Goal: Task Accomplishment & Management: Complete application form

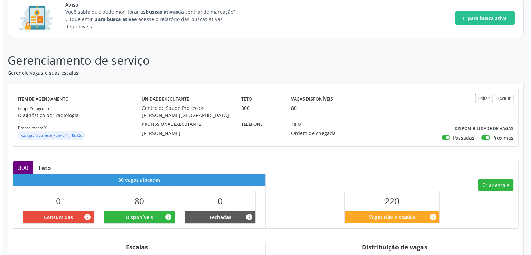
scroll to position [104, 0]
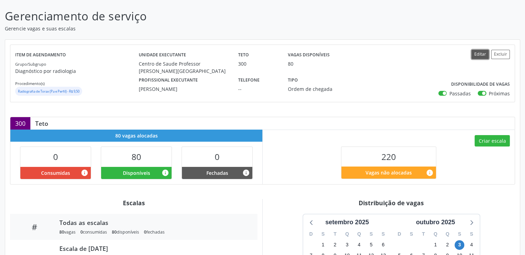
click at [482, 51] on button "Editar" at bounding box center [480, 54] width 17 height 9
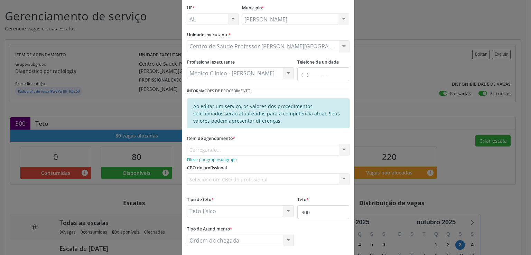
scroll to position [75, 0]
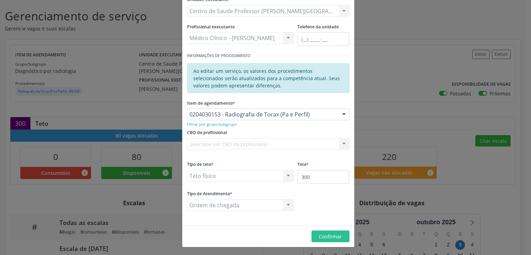
click at [204, 144] on div "Selecione um CBO do profissional Nenhum resultado encontrado para: " " Não há n…" at bounding box center [268, 144] width 162 height 12
click at [259, 144] on div "Selecione um CBO do profissional Nenhum resultado encontrado para: " " Não há n…" at bounding box center [268, 144] width 162 height 12
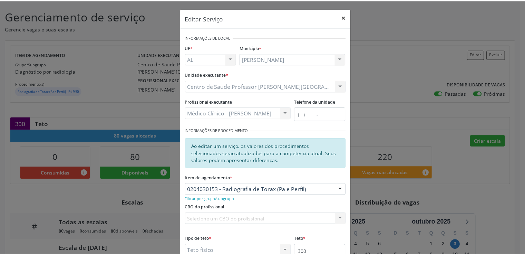
scroll to position [0, 0]
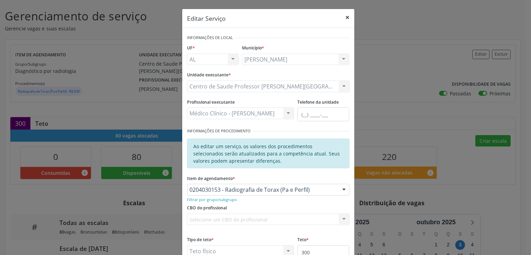
click at [342, 17] on button "×" at bounding box center [347, 17] width 14 height 17
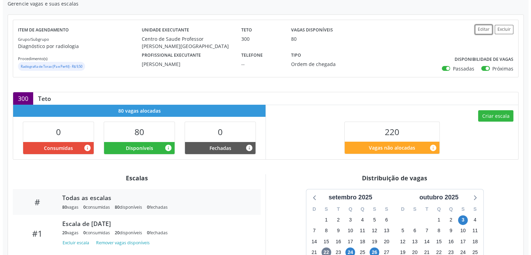
scroll to position [106, 0]
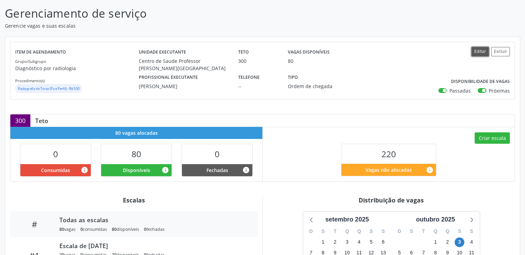
click at [481, 53] on button "Editar" at bounding box center [480, 51] width 17 height 9
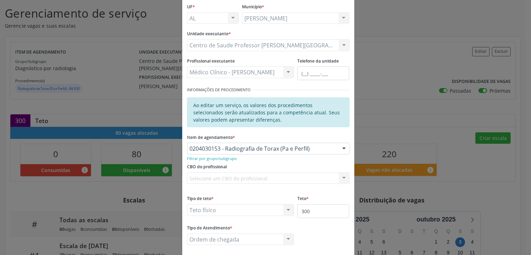
scroll to position [69, 0]
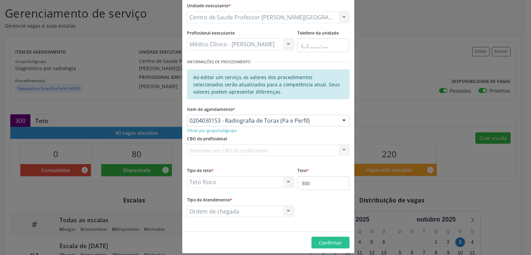
click at [235, 150] on div "Selecione um CBO do profissional Nenhum resultado encontrado para: " " Não há n…" at bounding box center [268, 150] width 162 height 12
click at [208, 130] on small "Filtrar por grupo/subgrupo" at bounding box center [212, 130] width 50 height 5
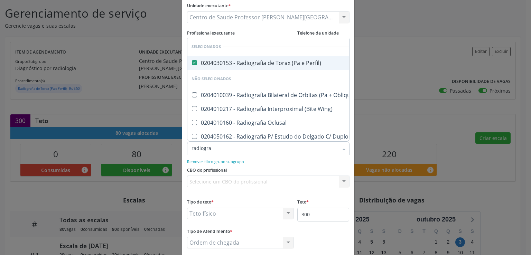
type input "radiograf"
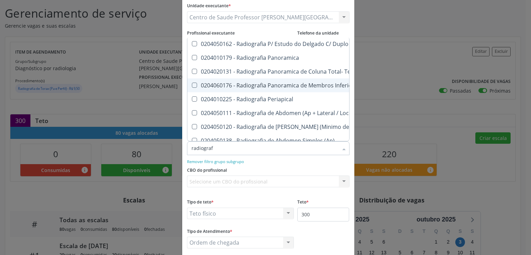
scroll to position [104, 0]
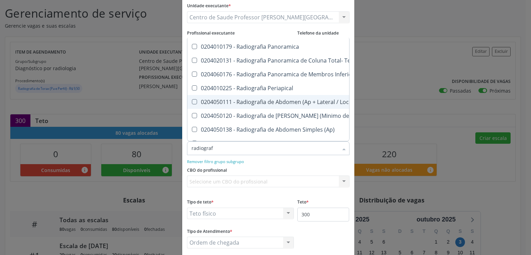
click at [192, 102] on Localizada\) at bounding box center [194, 101] width 5 height 5
click at [191, 102] on Localizada\) "checkbox" at bounding box center [189, 101] width 4 height 4
checkbox Localizada\) "true"
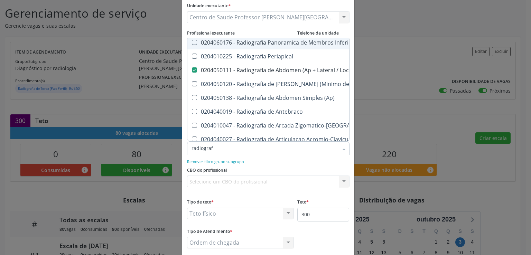
scroll to position [138, 0]
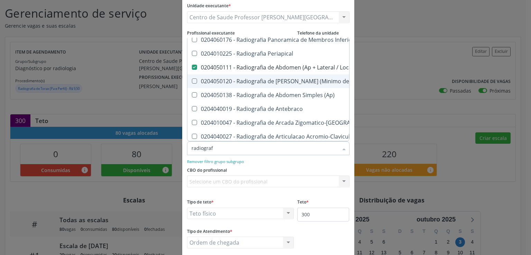
click at [192, 80] on Incidencias\) at bounding box center [194, 80] width 5 height 5
click at [192, 80] on Incidencias\) "checkbox" at bounding box center [189, 81] width 4 height 4
checkbox Incidencias\) "true"
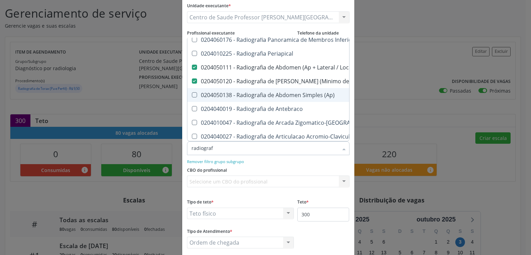
click at [192, 93] on \(Ap\) at bounding box center [194, 94] width 5 height 5
click at [192, 93] on \(Ap\) "checkbox" at bounding box center [189, 95] width 4 height 4
click at [192, 93] on \(Ap\) at bounding box center [194, 94] width 5 height 5
click at [192, 93] on \(Ap\) "checkbox" at bounding box center [189, 95] width 4 height 4
checkbox \(Ap\) "false"
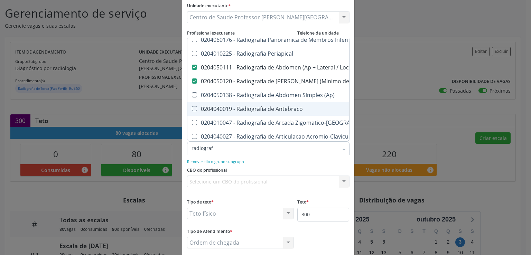
click at [192, 107] on Antebraco at bounding box center [194, 108] width 5 height 5
click at [189, 107] on Antebraco "checkbox" at bounding box center [189, 108] width 4 height 4
checkbox Antebraco "true"
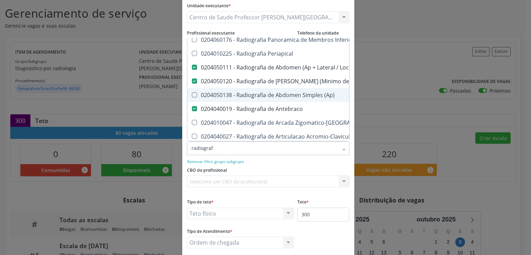
click at [192, 97] on span "0204050138 - Radiografia de Abdomen Simples (Ap)" at bounding box center [310, 95] width 247 height 14
checkbox \(Ap\) "true"
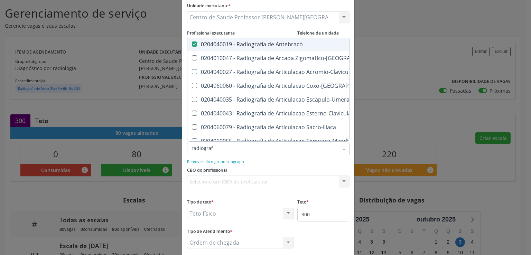
scroll to position [207, 0]
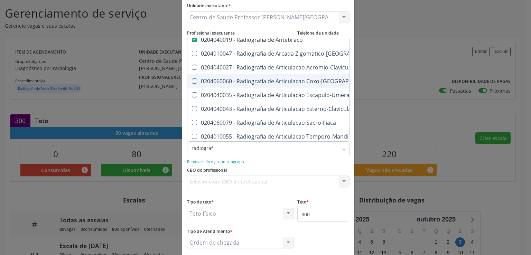
click at [192, 79] on Coxo-Femoral at bounding box center [194, 80] width 5 height 5
click at [192, 79] on Coxo-Femoral "checkbox" at bounding box center [189, 81] width 4 height 4
click at [192, 79] on Coxo-Femoral at bounding box center [194, 80] width 5 height 5
click at [192, 79] on Coxo-Femoral "checkbox" at bounding box center [189, 81] width 4 height 4
click at [191, 83] on div "0204060060 - Radiografia de Articulacao Coxo-[GEOGRAPHIC_DATA]" at bounding box center [310, 81] width 238 height 6
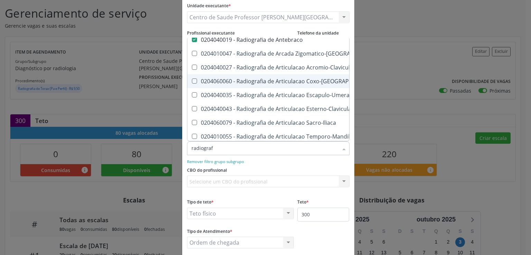
click at [191, 83] on div "0204060060 - Radiografia de Articulacao Coxo-[GEOGRAPHIC_DATA]" at bounding box center [310, 81] width 238 height 6
click at [192, 79] on Coxo-Femoral at bounding box center [194, 80] width 5 height 5
click at [192, 79] on Coxo-Femoral "checkbox" at bounding box center [189, 81] width 4 height 4
click at [192, 79] on Coxo-Femoral at bounding box center [194, 80] width 5 height 5
click at [191, 79] on Coxo-Femoral "checkbox" at bounding box center [189, 81] width 4 height 4
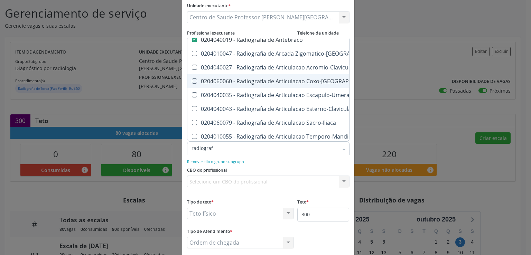
click at [192, 79] on Coxo-Femoral at bounding box center [194, 80] width 5 height 5
click at [191, 79] on Coxo-Femoral "checkbox" at bounding box center [189, 81] width 4 height 4
checkbox Coxo-Femoral "true"
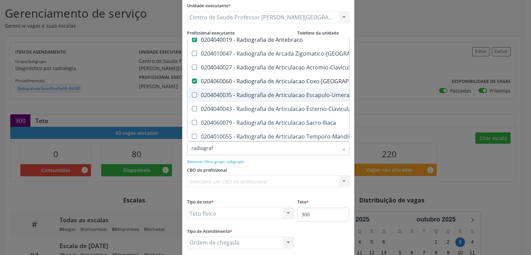
click at [192, 92] on Escapulo-Umeral at bounding box center [194, 94] width 5 height 5
click at [191, 93] on Escapulo-Umeral "checkbox" at bounding box center [189, 95] width 4 height 4
checkbox Escapulo-Umeral "true"
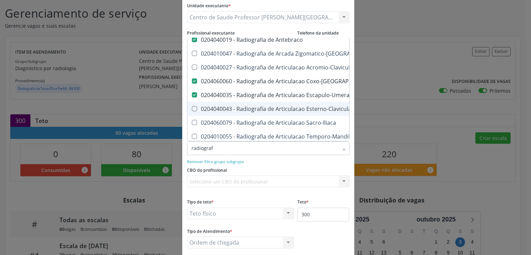
scroll to position [242, 0]
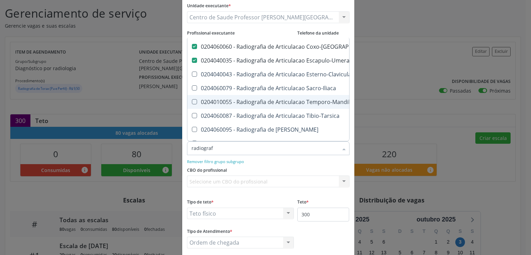
click at [192, 100] on Bilateral at bounding box center [194, 101] width 5 height 5
click at [191, 100] on Bilateral "checkbox" at bounding box center [189, 101] width 4 height 4
checkbox Bilateral "true"
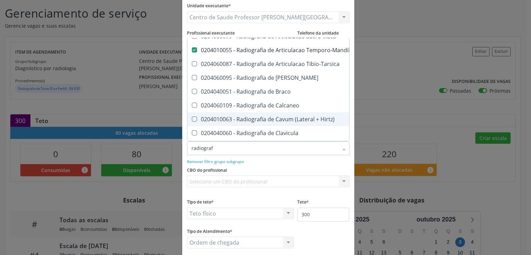
scroll to position [311, 0]
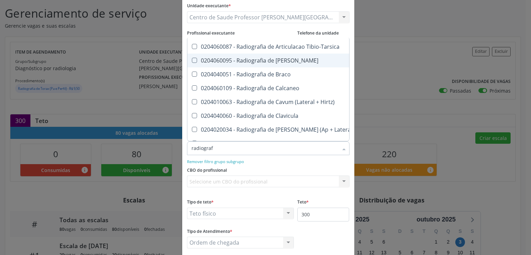
click at [192, 58] on Bacia at bounding box center [194, 60] width 5 height 5
click at [191, 58] on Bacia "checkbox" at bounding box center [189, 60] width 4 height 4
checkbox Bacia "true"
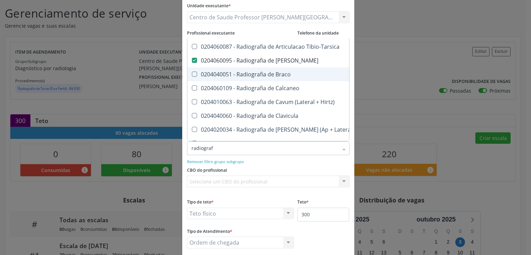
click at [192, 74] on Braco at bounding box center [194, 74] width 5 height 5
click at [191, 74] on Braco "checkbox" at bounding box center [189, 74] width 4 height 4
checkbox Braco "true"
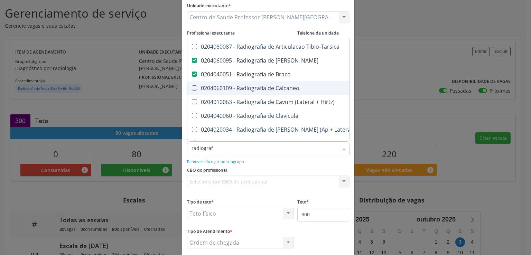
click at [192, 86] on Calcaneo at bounding box center [194, 87] width 5 height 5
click at [191, 86] on Calcaneo "checkbox" at bounding box center [189, 88] width 4 height 4
checkbox Calcaneo "true"
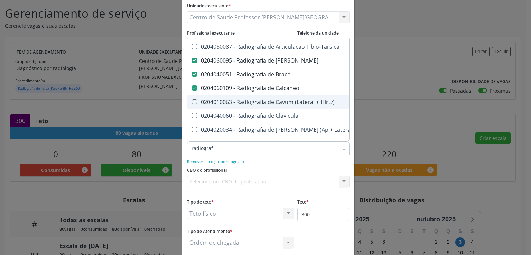
click at [192, 103] on Hirtz\) at bounding box center [194, 101] width 5 height 5
click at [192, 103] on Hirtz\) "checkbox" at bounding box center [189, 101] width 4 height 4
checkbox Hirtz\) "true"
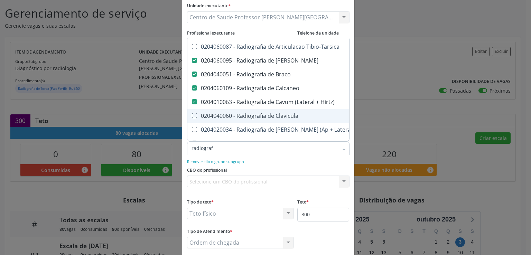
click at [193, 114] on Clavicula at bounding box center [194, 115] width 5 height 5
click at [192, 114] on Clavicula "checkbox" at bounding box center [189, 115] width 4 height 4
checkbox Clavicula "true"
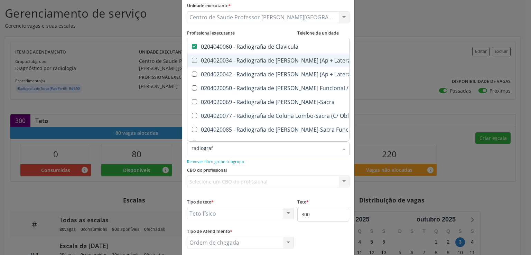
click at [191, 62] on div "0204020034 - Radiografia de [PERSON_NAME] (Ap + Lateral + to + Obliquas)" at bounding box center [310, 61] width 238 height 6
checkbox Obliquas\) "true"
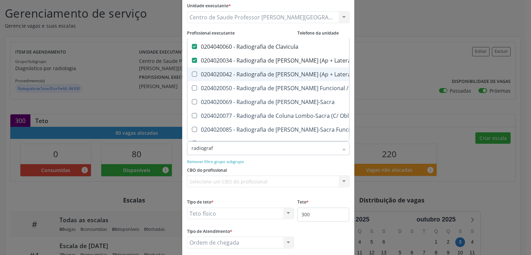
click at [192, 74] on Flexao\) at bounding box center [194, 74] width 5 height 5
click at [191, 74] on Flexao\) "checkbox" at bounding box center [189, 74] width 4 height 4
checkbox Flexao\) "true"
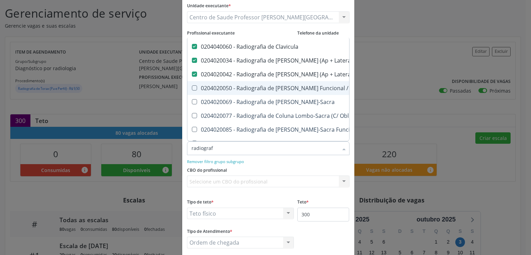
click at [191, 83] on span "0204020050 - Radiografia de [PERSON_NAME] Funcional / Dinamica" at bounding box center [310, 88] width 247 height 14
checkbox Dinamica "true"
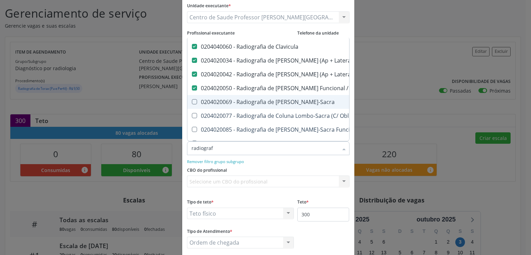
click at [192, 101] on Lombo-Sacra at bounding box center [194, 101] width 5 height 5
click at [192, 101] on Lombo-Sacra "checkbox" at bounding box center [189, 101] width 4 height 4
checkbox Lombo-Sacra "true"
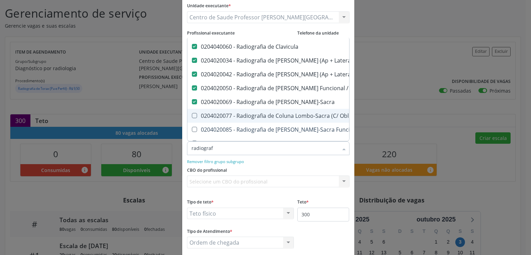
click at [192, 116] on Obliquas\) at bounding box center [194, 115] width 5 height 5
click at [191, 116] on Obliquas\) "checkbox" at bounding box center [189, 115] width 4 height 4
checkbox Obliquas\) "true"
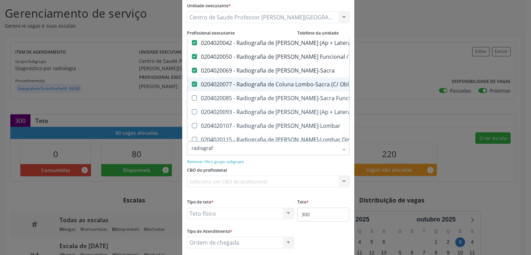
scroll to position [449, 0]
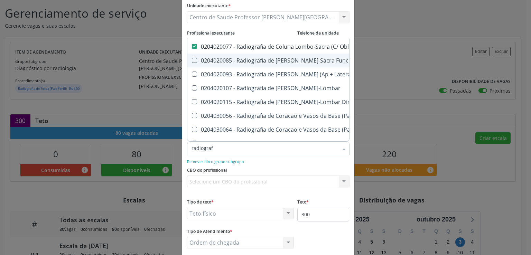
click at [192, 58] on Dinamica at bounding box center [194, 60] width 5 height 5
click at [190, 58] on Dinamica "checkbox" at bounding box center [189, 60] width 4 height 4
checkbox Dinamica "true"
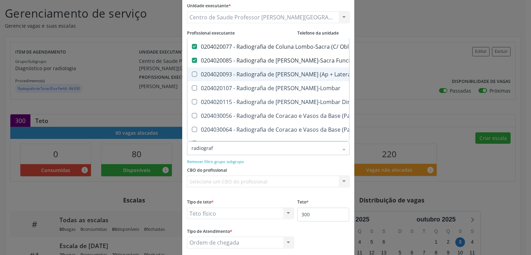
click at [192, 72] on Lateral\) at bounding box center [194, 74] width 5 height 5
click at [191, 72] on Lateral\) "checkbox" at bounding box center [189, 74] width 4 height 4
checkbox Lateral\) "true"
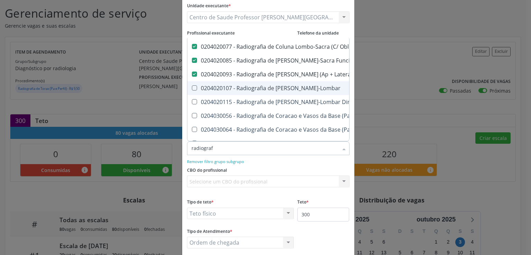
click at [192, 84] on span "0204020107 - Radiografia de [PERSON_NAME]-Lombar" at bounding box center [310, 88] width 247 height 14
checkbox Toraco-Lombar "true"
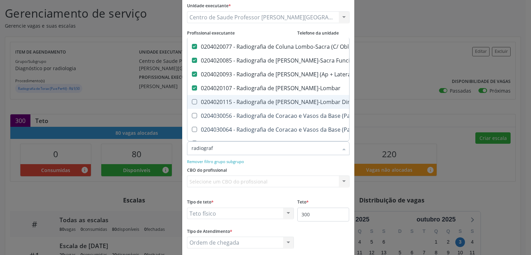
click at [192, 100] on Dinamica at bounding box center [194, 101] width 5 height 5
click at [192, 100] on Dinamica "checkbox" at bounding box center [189, 101] width 4 height 4
checkbox Dinamica "true"
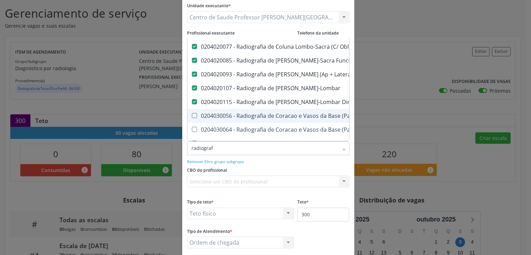
scroll to position [484, 0]
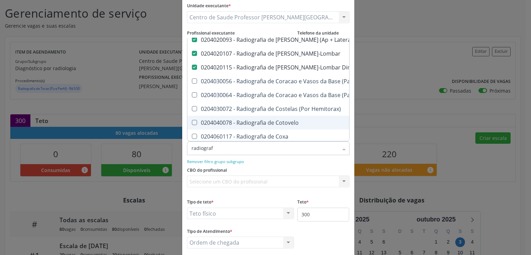
click at [192, 121] on Cotovelo at bounding box center [194, 122] width 5 height 5
click at [191, 121] on Cotovelo "checkbox" at bounding box center [189, 122] width 4 height 4
checkbox Cotovelo "true"
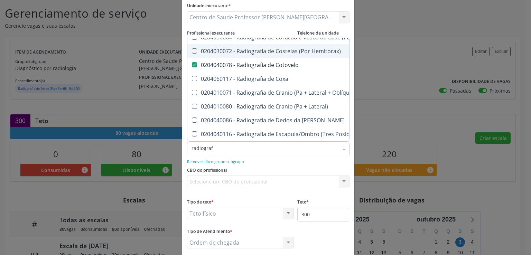
scroll to position [553, 0]
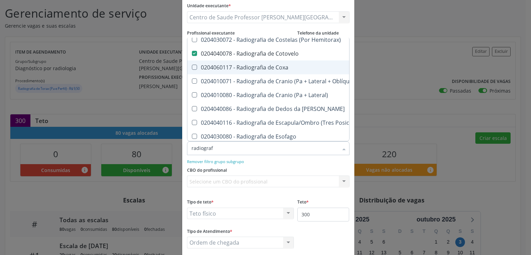
click at [192, 68] on Coxa at bounding box center [194, 67] width 5 height 5
click at [191, 68] on Coxa "checkbox" at bounding box center [189, 67] width 4 height 4
checkbox Coxa "true"
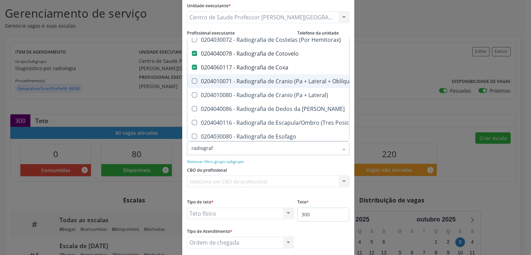
click at [192, 79] on Hirtz\) at bounding box center [194, 80] width 5 height 5
click at [191, 79] on Hirtz\) "checkbox" at bounding box center [189, 81] width 4 height 4
checkbox Hirtz\) "true"
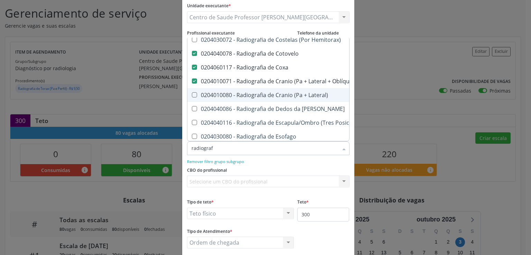
click at [192, 92] on Lateral\) at bounding box center [194, 94] width 5 height 5
click at [189, 93] on Lateral\) "checkbox" at bounding box center [189, 95] width 4 height 4
checkbox Lateral\) "true"
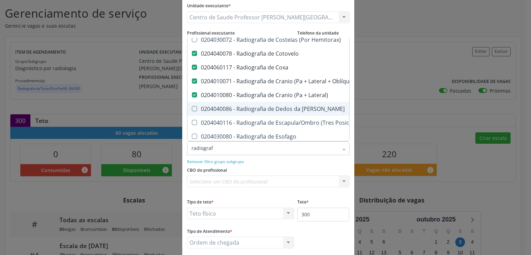
click at [192, 106] on Mao at bounding box center [194, 108] width 5 height 5
click at [191, 106] on Mao "checkbox" at bounding box center [189, 108] width 4 height 4
checkbox Mao "true"
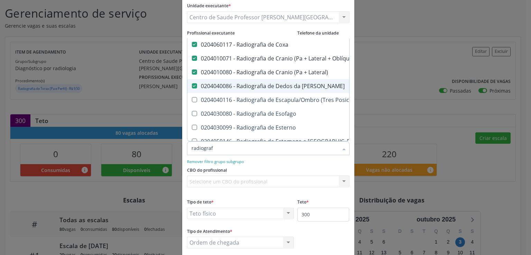
scroll to position [587, 0]
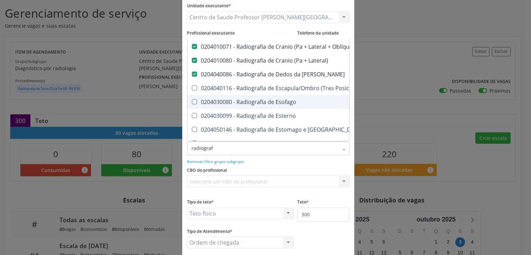
click at [192, 102] on Esofago at bounding box center [194, 101] width 5 height 5
click at [191, 102] on Esofago "checkbox" at bounding box center [189, 101] width 4 height 4
checkbox Esofago "true"
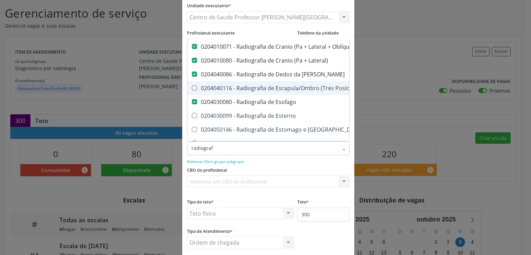
click at [188, 85] on div at bounding box center [189, 88] width 5 height 6
checkbox Posicoes\) "true"
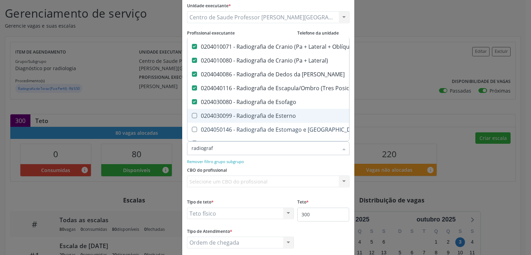
click at [194, 111] on span "0204030099 - Radiografia de Esterno" at bounding box center [310, 116] width 247 height 14
checkbox Esterno "true"
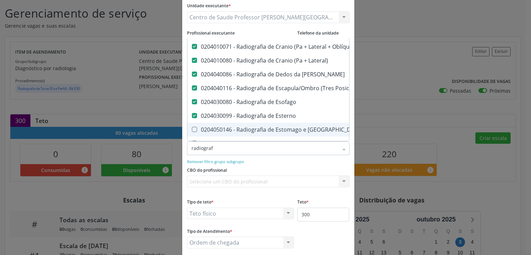
click at [194, 129] on div "0204050146 - Radiografia de Estomago e [GEOGRAPHIC_DATA]" at bounding box center [310, 130] width 238 height 6
checkbox Duodeno "true"
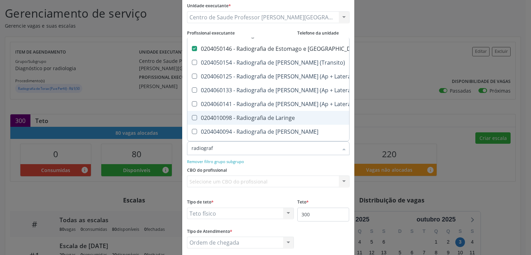
scroll to position [656, 0]
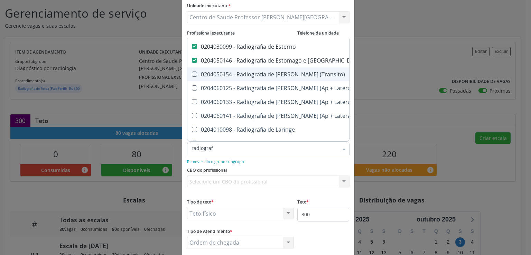
click at [192, 75] on \(Transito\) at bounding box center [194, 74] width 5 height 5
click at [192, 75] on \(Transito\) "checkbox" at bounding box center [189, 74] width 4 height 4
checkbox \(Transito\) "true"
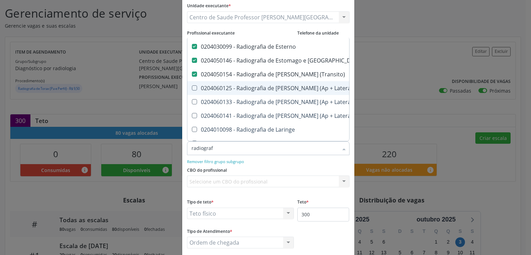
click at [192, 87] on Lateral\) at bounding box center [194, 87] width 5 height 5
click at [192, 87] on Lateral\) "checkbox" at bounding box center [189, 88] width 4 height 4
checkbox Lateral\) "true"
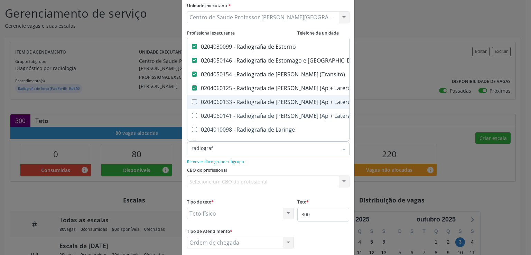
click at [192, 100] on Axial\) at bounding box center [194, 101] width 5 height 5
click at [191, 100] on Axial\) "checkbox" at bounding box center [189, 101] width 4 height 4
checkbox Axial\) "true"
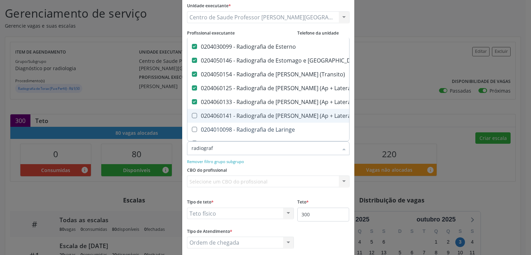
click at [192, 114] on Axiais\) at bounding box center [194, 115] width 5 height 5
click at [191, 114] on Axiais\) "checkbox" at bounding box center [189, 115] width 4 height 4
checkbox Axiais\) "true"
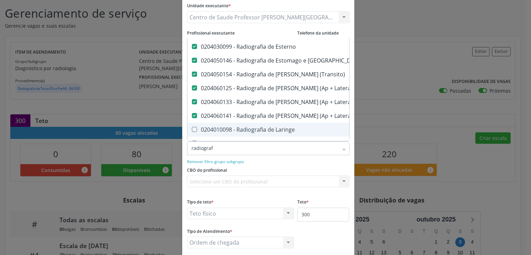
scroll to position [691, 0]
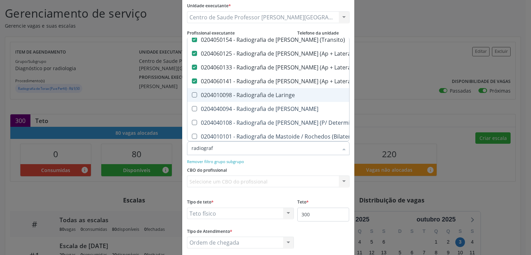
click at [192, 94] on Laringe at bounding box center [194, 94] width 5 height 5
click at [189, 94] on Laringe "checkbox" at bounding box center [189, 95] width 4 height 4
checkbox Laringe "true"
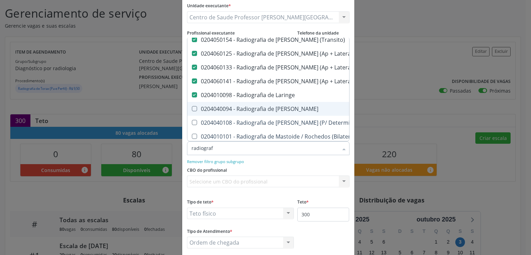
click at [192, 109] on Mao at bounding box center [194, 108] width 5 height 5
click at [192, 109] on Mao "checkbox" at bounding box center [189, 108] width 4 height 4
checkbox Mao "true"
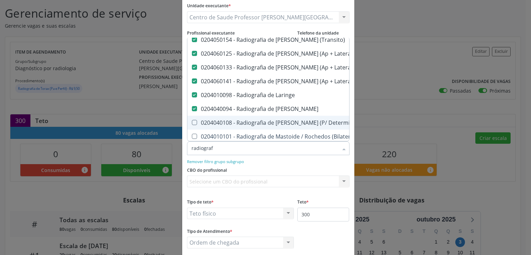
click at [192, 121] on Ossea\) at bounding box center [194, 122] width 5 height 5
click at [192, 121] on Ossea\) "checkbox" at bounding box center [189, 122] width 4 height 4
checkbox Ossea\) "true"
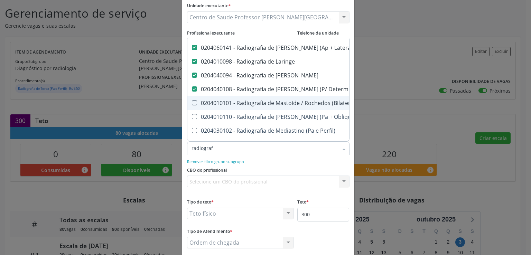
scroll to position [760, 0]
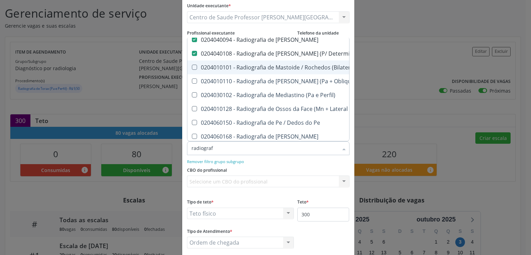
click at [191, 69] on div "0204010101 - Radiografia de Mastoide / Rochedos (Bilateral)" at bounding box center [310, 68] width 238 height 6
checkbox \(Bilateral\) "true"
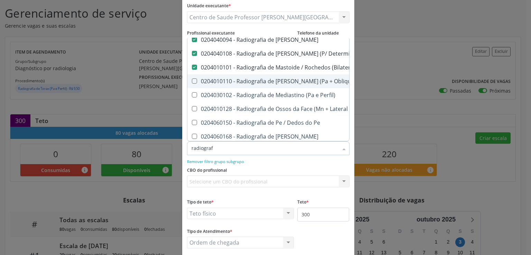
click at [192, 81] on Obliqua\) at bounding box center [194, 80] width 5 height 5
click at [192, 81] on Obliqua\) "checkbox" at bounding box center [189, 81] width 4 height 4
checkbox Obliqua\) "true"
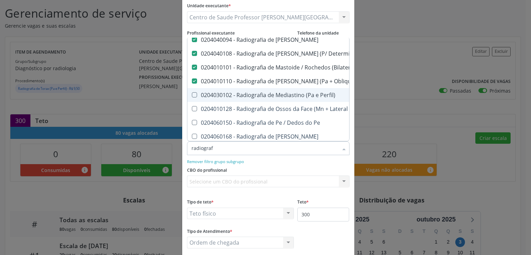
click at [192, 93] on Perfil\) at bounding box center [194, 94] width 5 height 5
click at [191, 93] on Perfil\) "checkbox" at bounding box center [189, 95] width 4 height 4
checkbox Perfil\) "true"
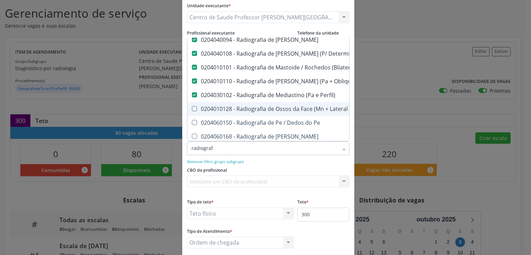
click at [192, 107] on Hirtz\) at bounding box center [194, 108] width 5 height 5
click at [191, 107] on Hirtz\) "checkbox" at bounding box center [189, 108] width 4 height 4
checkbox Hirtz\) "true"
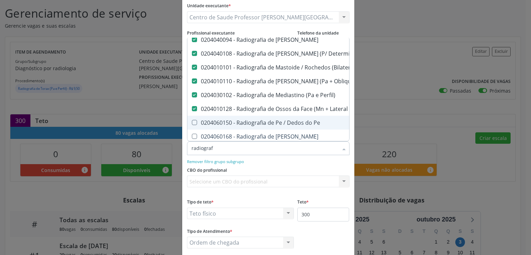
click at [192, 122] on Pe at bounding box center [194, 122] width 5 height 5
click at [191, 122] on Pe "checkbox" at bounding box center [189, 122] width 4 height 4
checkbox Pe "true"
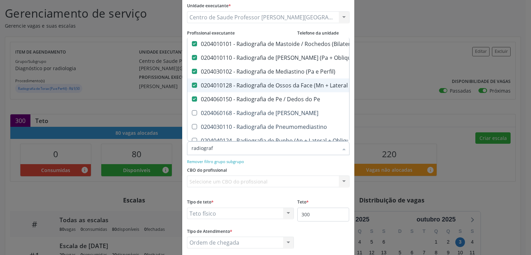
scroll to position [794, 0]
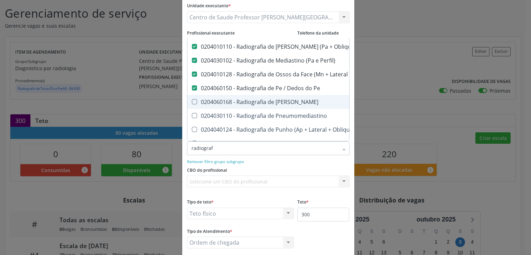
click at [192, 100] on Perna at bounding box center [194, 101] width 5 height 5
click at [191, 100] on Perna "checkbox" at bounding box center [189, 101] width 4 height 4
checkbox Perna "true"
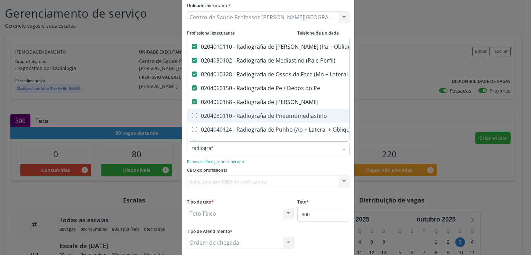
click at [192, 116] on Pneumomediastino at bounding box center [194, 115] width 5 height 5
click at [190, 116] on Pneumomediastino "checkbox" at bounding box center [189, 115] width 4 height 4
checkbox Pneumomediastino "true"
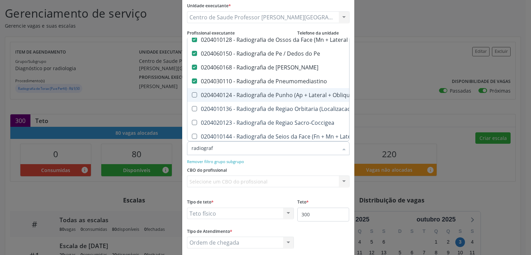
click at [192, 95] on Obliqua\) at bounding box center [194, 94] width 5 height 5
click at [190, 95] on Obliqua\) "checkbox" at bounding box center [189, 95] width 4 height 4
checkbox Obliqua\) "true"
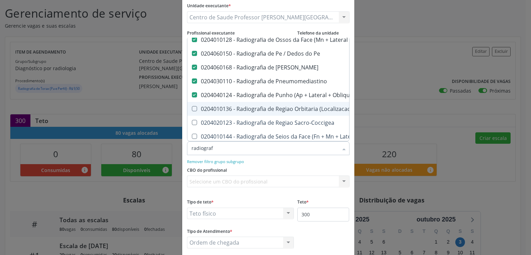
scroll to position [864, 0]
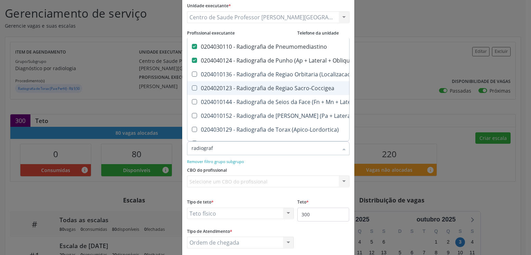
click at [192, 88] on Sacro-Coccigea at bounding box center [194, 87] width 5 height 5
click at [191, 88] on Sacro-Coccigea "checkbox" at bounding box center [189, 88] width 4 height 4
checkbox Sacro-Coccigea "true"
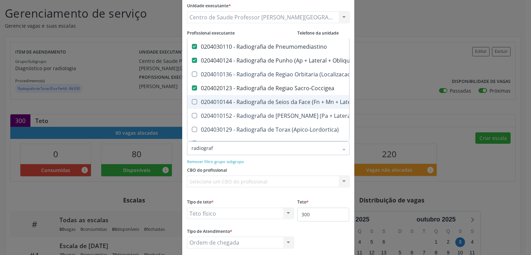
click at [192, 102] on Hirtz\) at bounding box center [194, 101] width 5 height 5
click at [192, 102] on Hirtz\) "checkbox" at bounding box center [189, 101] width 4 height 4
checkbox Hirtz\) "true"
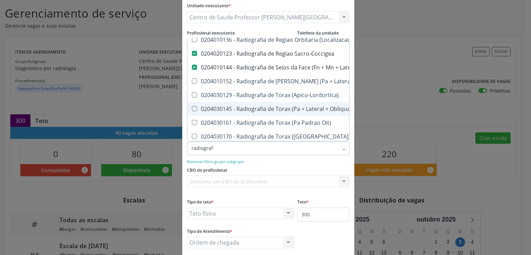
click at [192, 106] on Obliqua\) at bounding box center [194, 108] width 5 height 5
click at [192, 106] on Obliqua\) "checkbox" at bounding box center [189, 108] width 4 height 4
checkbox Obliqua\) "true"
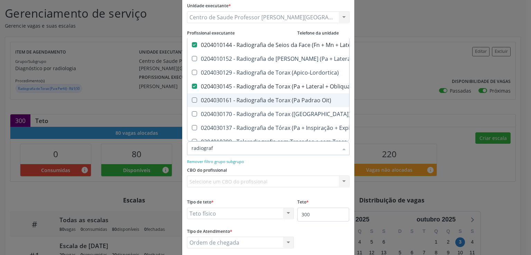
scroll to position [933, 0]
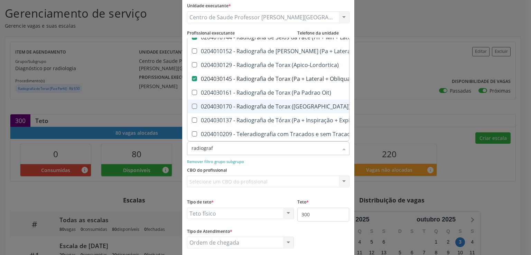
click at [192, 104] on \(Pa\) at bounding box center [194, 106] width 5 height 5
click at [191, 104] on \(Pa\) "checkbox" at bounding box center [189, 106] width 4 height 4
checkbox \(Pa\) "true"
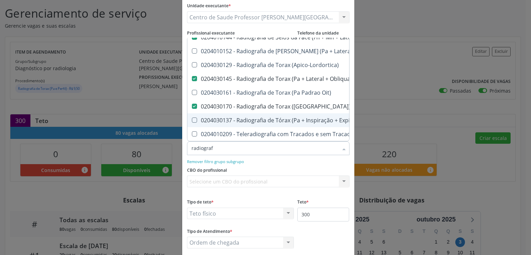
click at [192, 117] on Lateral\) at bounding box center [194, 119] width 5 height 5
click at [192, 118] on Lateral\) "checkbox" at bounding box center [189, 120] width 4 height 4
checkbox Lateral\) "true"
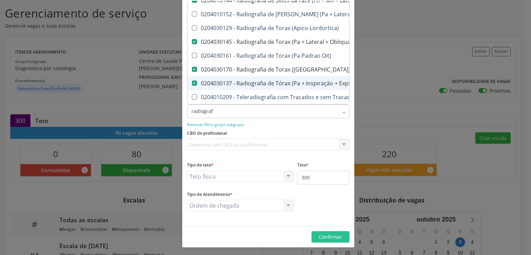
scroll to position [107, 0]
checkbox Hirtz\) "true"
checkbox Wing\) "true"
checkbox Oclusal "true"
checkbox \(Enteroclise\) "true"
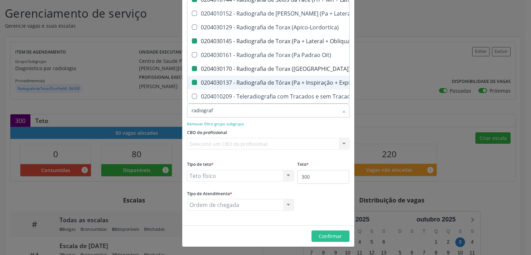
checkbox Panoramica "true"
checkbox Escoliose\) "true"
checkbox Inferiores "true"
checkbox Periapical "true"
checkbox Obliquas\) "true"
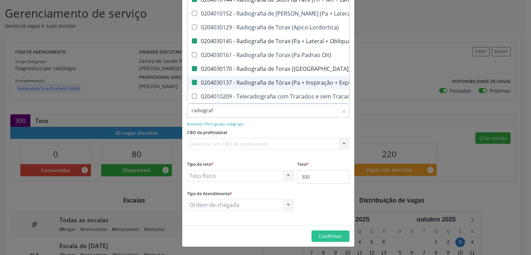
checkbox Acromio-Clavicular "true"
checkbox Esterno-Clavicular "true"
checkbox Sacro-Iliaca "true"
checkbox Tibio-Tarsica "true"
checkbox Obliqua\) "true"
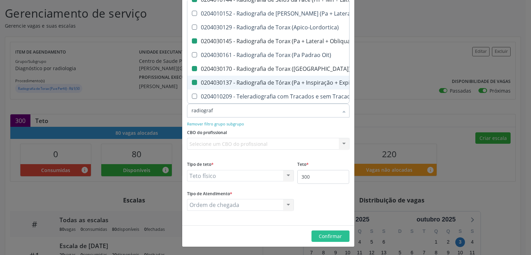
checkbox Lateral\) "true"
checkbox Hemitorax\) "true"
checkbox Laringe "false"
checkbox Mao "false"
checkbox Ossea\) "false"
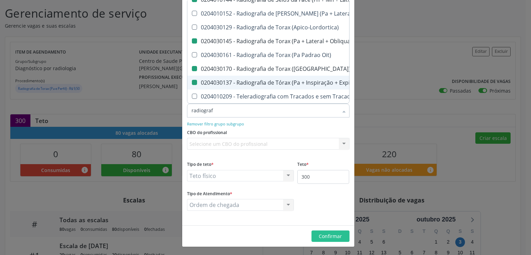
checkbox \(Bilateral\) "false"
checkbox Obliqua\) "false"
checkbox Perfil\) "false"
checkbox Hirtz\) "false"
checkbox Pe "false"
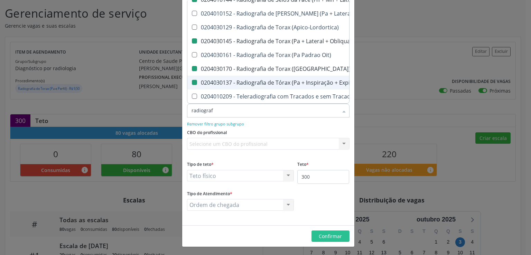
checkbox Perna "false"
checkbox Pneumomediastino "false"
checkbox Obliqua\) "false"
checkbox Sacro-Coccigea "false"
checkbox Hirtz\) "false"
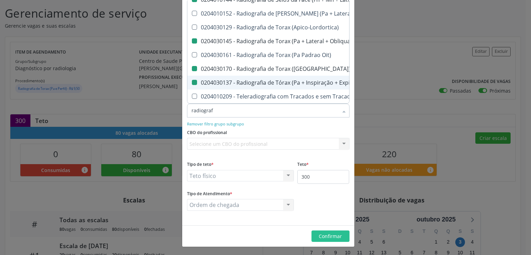
checkbox Obliqua\) "false"
checkbox \(Pa\) "false"
checkbox Lateral\) "false"
click at [257, 130] on div "CBO do profissional Selecione um CBO do profissional Nenhum resultado encontrad…" at bounding box center [268, 140] width 166 height 27
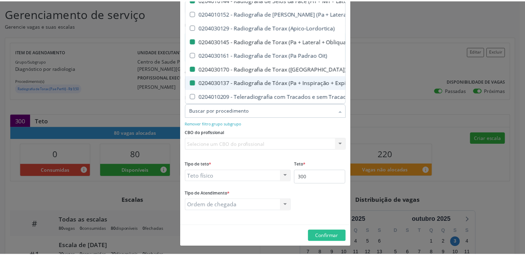
scroll to position [0, 0]
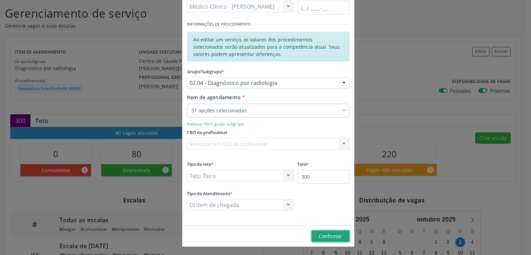
click at [320, 234] on span "Confirmar" at bounding box center [329, 236] width 23 height 7
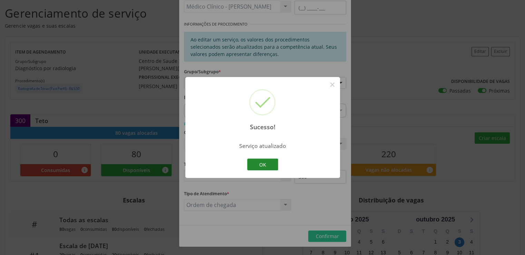
click at [261, 163] on button "OK" at bounding box center [262, 165] width 31 height 12
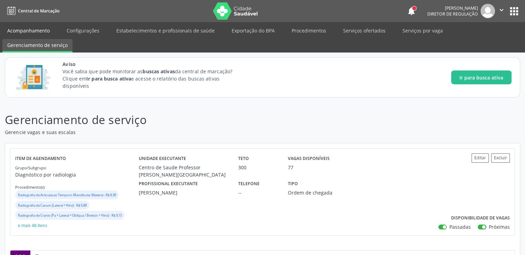
click at [41, 29] on link "Acompanhamento" at bounding box center [28, 31] width 52 height 12
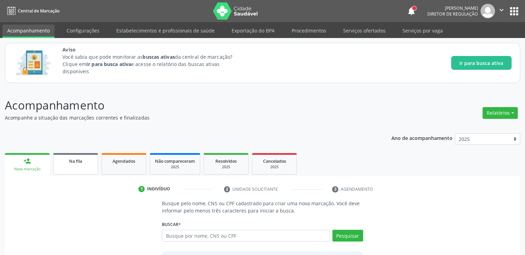
click at [77, 158] on span "Na fila" at bounding box center [75, 161] width 13 height 6
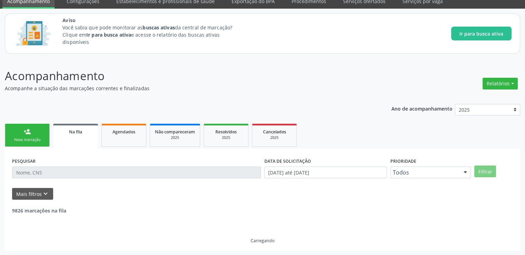
scroll to position [30, 0]
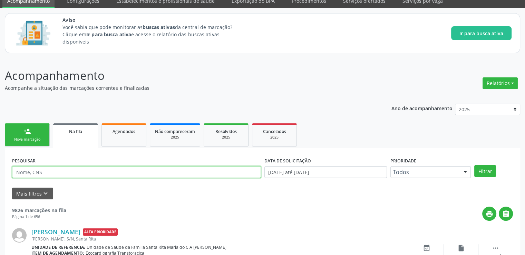
click at [55, 171] on input "text" at bounding box center [136, 172] width 249 height 12
click at [475, 165] on button "Filtrar" at bounding box center [486, 171] width 22 height 12
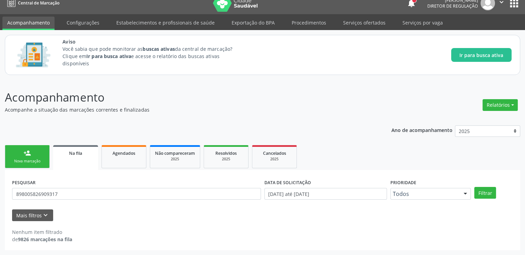
scroll to position [8, 0]
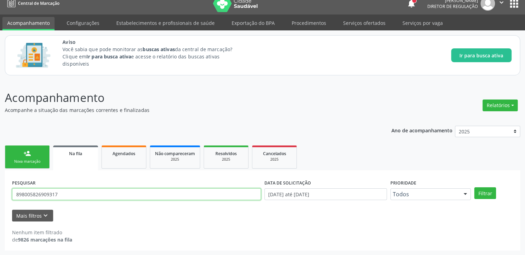
click at [74, 193] on input "898005826909317" at bounding box center [136, 194] width 249 height 12
drag, startPoint x: 74, startPoint y: 193, endPoint x: 14, endPoint y: 191, distance: 60.5
click at [14, 191] on input "898005826909317" at bounding box center [136, 194] width 249 height 12
drag, startPoint x: 67, startPoint y: 193, endPoint x: 0, endPoint y: 192, distance: 66.7
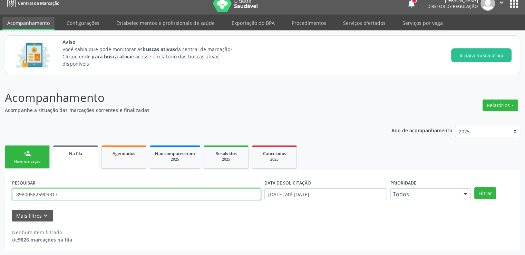
click at [0, 192] on div "Acompanhamento Acompanhe a situação das marcações correntes e finalizadas Relat…" at bounding box center [262, 167] width 525 height 175
type input "01105198413"
click at [475, 187] on button "Filtrar" at bounding box center [486, 193] width 22 height 12
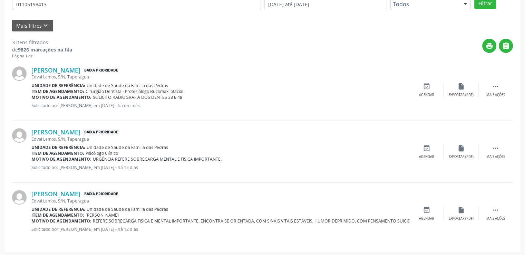
scroll to position [199, 0]
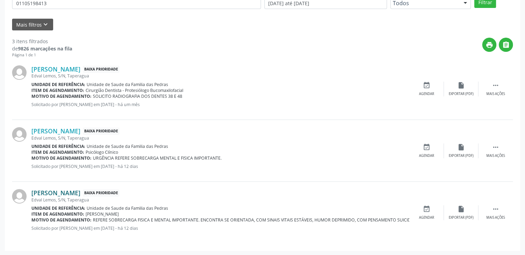
click at [74, 193] on link "[PERSON_NAME]" at bounding box center [55, 193] width 49 height 8
click at [80, 194] on link "[PERSON_NAME]" at bounding box center [55, 193] width 49 height 8
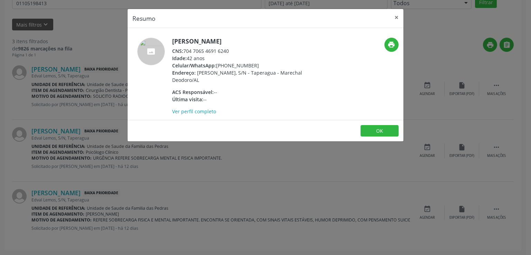
drag, startPoint x: 183, startPoint y: 50, endPoint x: 231, endPoint y: 51, distance: 47.4
click at [231, 51] on div "CNS: 704 7065 4691 6240" at bounding box center [239, 50] width 134 height 7
copy div "704 7065 4691 6240"
click at [379, 128] on button "OK" at bounding box center [379, 131] width 38 height 12
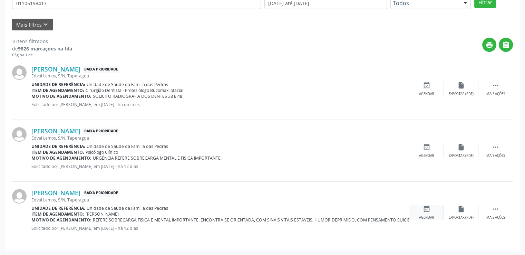
click at [427, 209] on icon "event_available" at bounding box center [427, 209] width 8 height 8
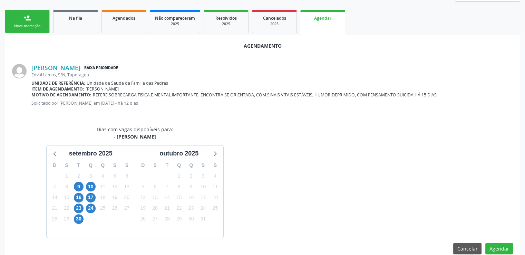
scroll to position [154, 0]
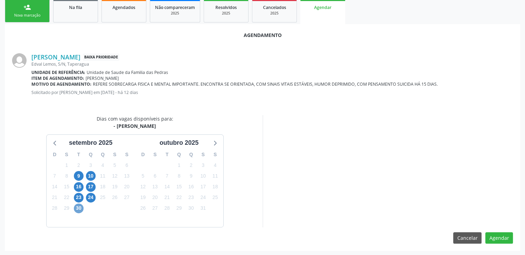
click at [80, 209] on span "30" at bounding box center [79, 208] width 10 height 10
click at [80, 208] on span "30" at bounding box center [79, 208] width 10 height 10
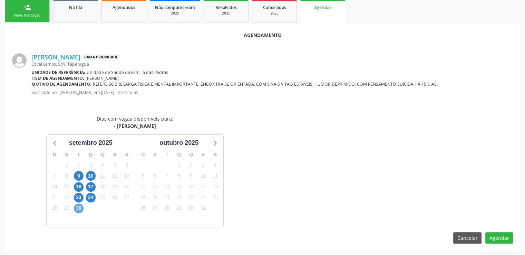
click at [80, 208] on span "30" at bounding box center [79, 208] width 10 height 10
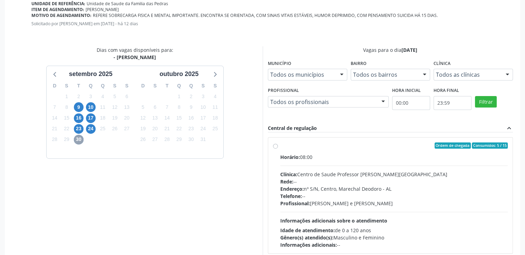
scroll to position [266, 0]
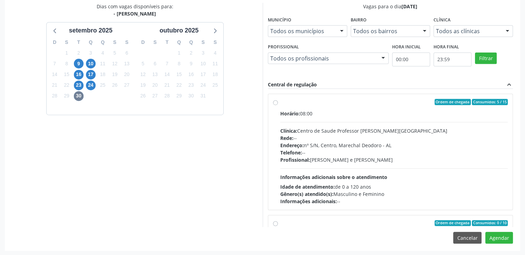
click at [280, 103] on label "Ordem de chegada Consumidos: 5 / 15 Horário: 08:00 Clínica: Centro de Saude Pro…" at bounding box center [394, 152] width 228 height 106
click at [275, 103] on input "Ordem de chegada Consumidos: 5 / 15 Horário: 08:00 Clínica: Centro de Saude Pro…" at bounding box center [275, 102] width 5 height 6
radio input "true"
click at [508, 238] on button "Agendar" at bounding box center [500, 238] width 28 height 12
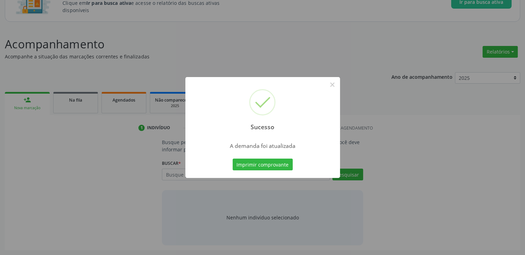
scroll to position [61, 0]
click at [335, 87] on button "×" at bounding box center [333, 85] width 12 height 12
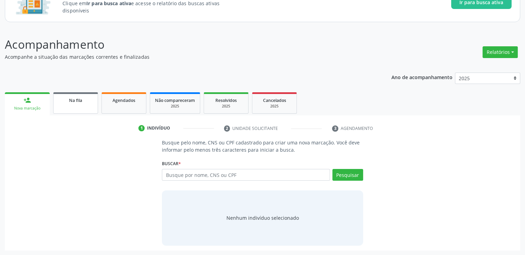
click at [80, 101] on span "Na fila" at bounding box center [75, 100] width 13 height 6
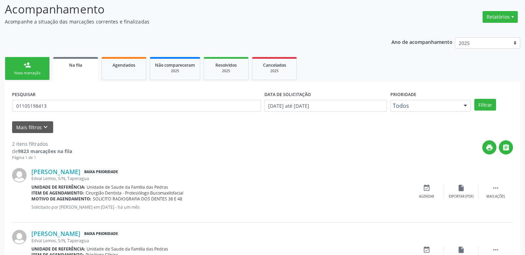
scroll to position [137, 0]
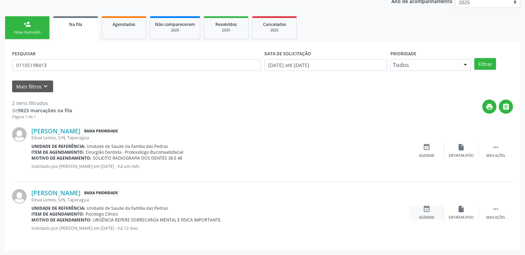
click at [426, 211] on icon "event_available" at bounding box center [427, 209] width 8 height 8
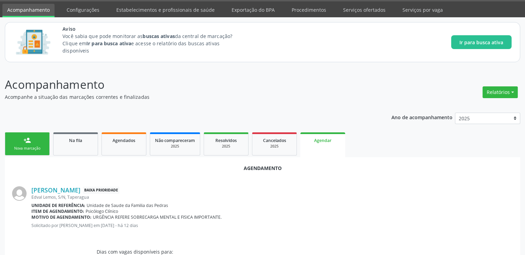
scroll to position [0, 0]
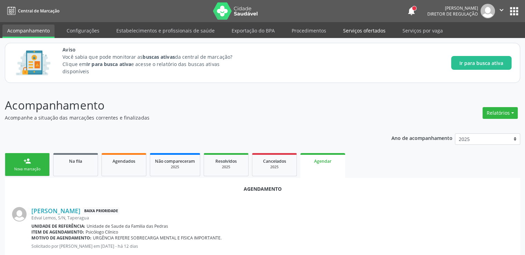
click at [359, 30] on link "Serviços ofertados" at bounding box center [365, 31] width 52 height 12
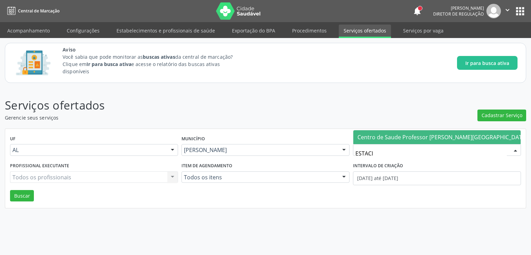
type input "ESTACIO"
click at [388, 137] on span "Centro de Saude Professor [PERSON_NAME][GEOGRAPHIC_DATA]" at bounding box center [442, 137] width 170 height 8
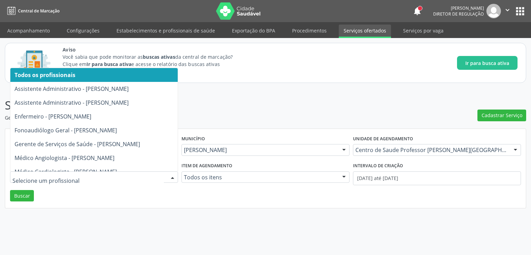
click at [49, 173] on div at bounding box center [94, 177] width 168 height 12
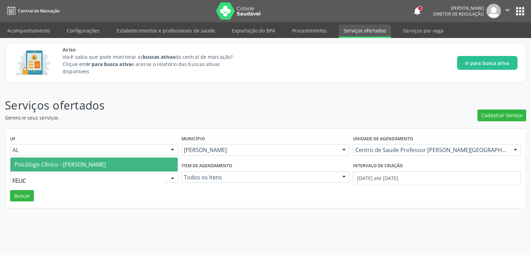
type input "FELICI"
click at [56, 166] on span "Psicólogo Clínico - [PERSON_NAME]" at bounding box center [60, 165] width 91 height 8
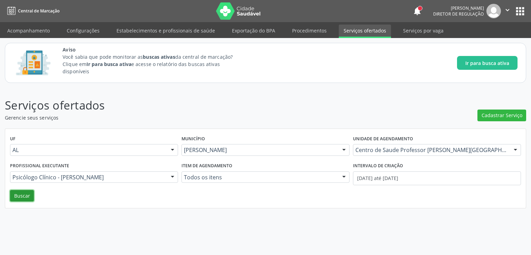
click at [16, 193] on button "Buscar" at bounding box center [22, 196] width 24 height 12
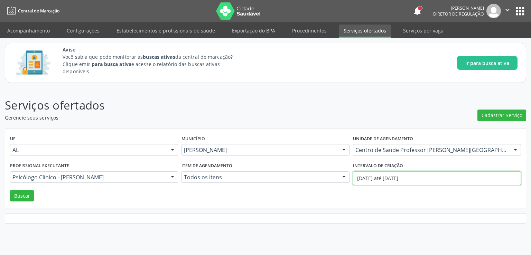
click at [408, 180] on input "[DATE] até [DATE]" at bounding box center [437, 178] width 168 height 14
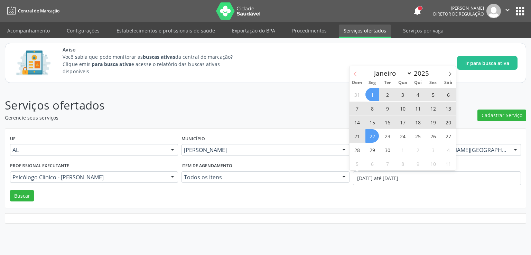
click at [358, 74] on span at bounding box center [355, 72] width 12 height 12
select select "7"
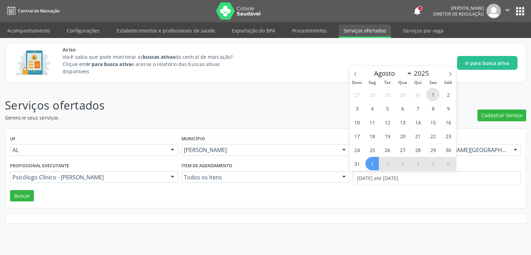
click at [428, 94] on span "1" at bounding box center [432, 94] width 13 height 13
type input "[DATE]"
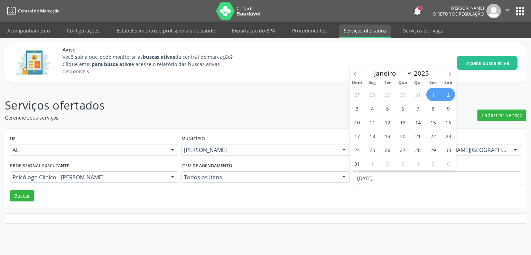
click at [450, 75] on icon at bounding box center [449, 74] width 5 height 5
select select "8"
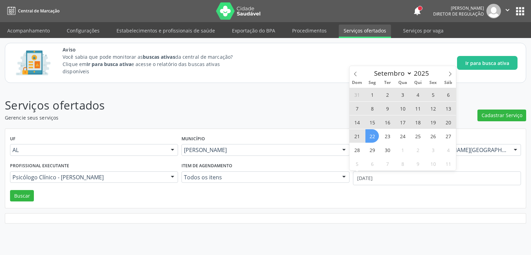
click at [374, 136] on span "22" at bounding box center [371, 135] width 13 height 13
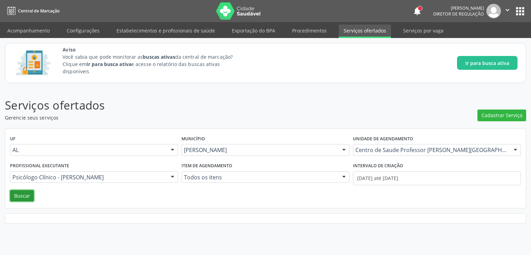
click at [24, 192] on button "Buscar" at bounding box center [22, 196] width 24 height 12
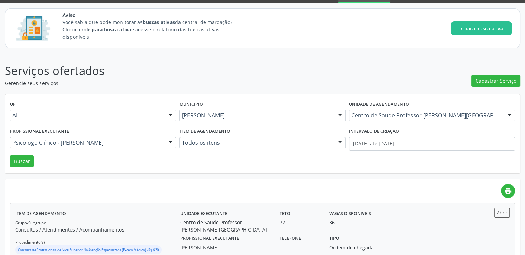
scroll to position [55, 0]
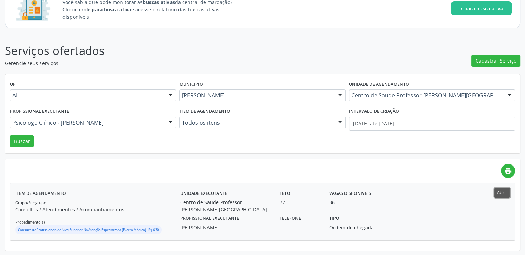
click at [504, 195] on button "Abrir" at bounding box center [503, 192] width 16 height 9
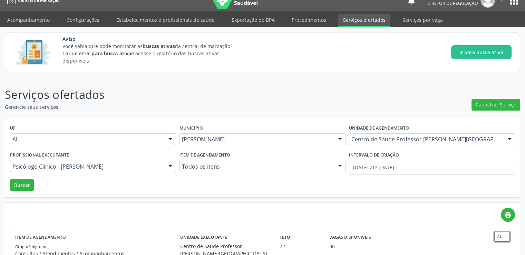
scroll to position [0, 0]
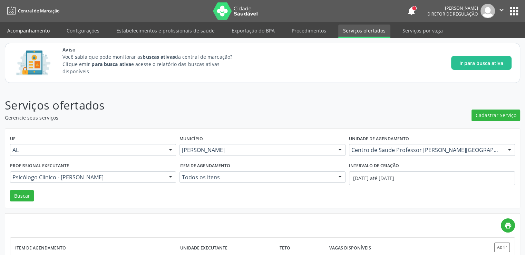
click at [37, 28] on link "Acompanhamento" at bounding box center [28, 31] width 52 height 12
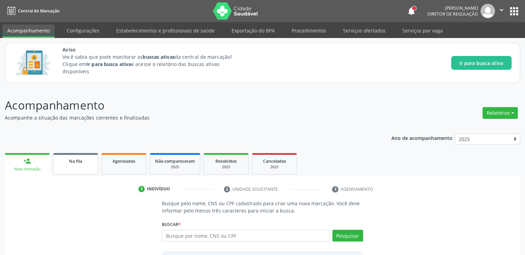
click at [74, 158] on span "Na fila" at bounding box center [75, 161] width 13 height 6
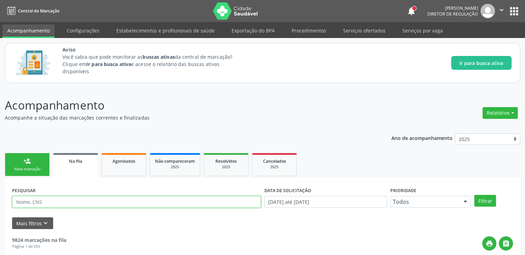
click at [69, 203] on input "text" at bounding box center [136, 202] width 249 height 12
paste input "704706546916240"
type input "704706546916240"
click at [475, 195] on button "Filtrar" at bounding box center [486, 201] width 22 height 12
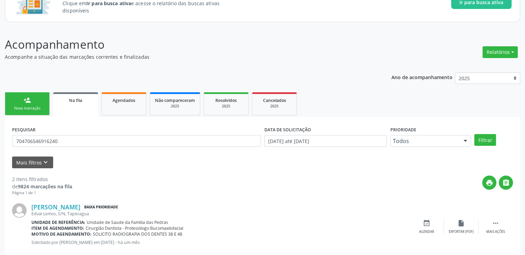
scroll to position [137, 0]
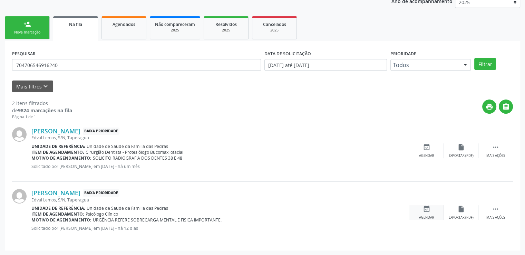
click at [420, 209] on div "event_available Agendar" at bounding box center [427, 212] width 35 height 15
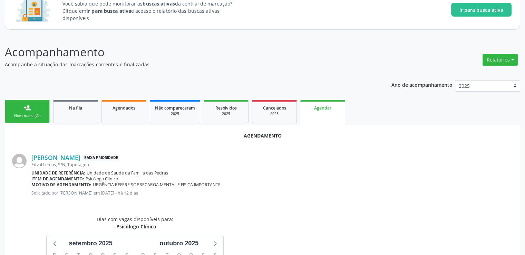
scroll to position [0, 0]
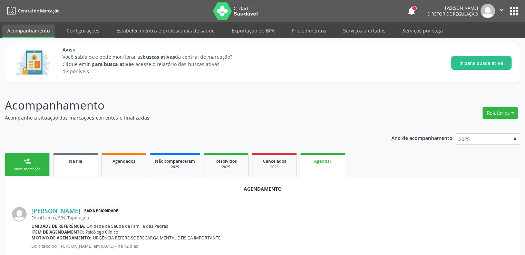
click at [85, 172] on link "Na fila" at bounding box center [75, 164] width 45 height 23
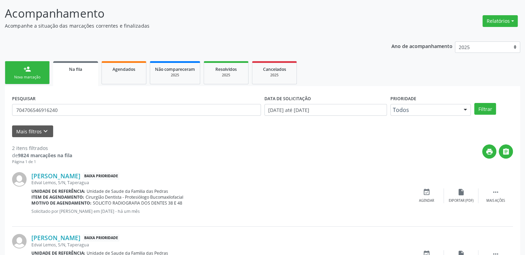
scroll to position [137, 0]
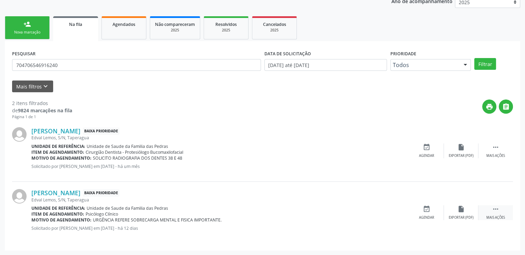
click at [497, 211] on icon "" at bounding box center [496, 209] width 8 height 8
click at [495, 210] on icon "" at bounding box center [496, 209] width 8 height 8
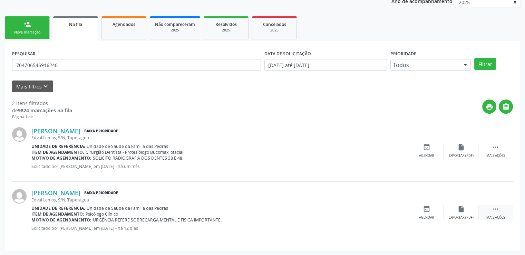
click at [495, 210] on icon "" at bounding box center [496, 209] width 8 height 8
click at [497, 205] on icon "" at bounding box center [496, 209] width 8 height 8
click at [496, 214] on div " Mais ações" at bounding box center [496, 212] width 35 height 15
click at [457, 212] on div "edit Editar" at bounding box center [461, 212] width 35 height 15
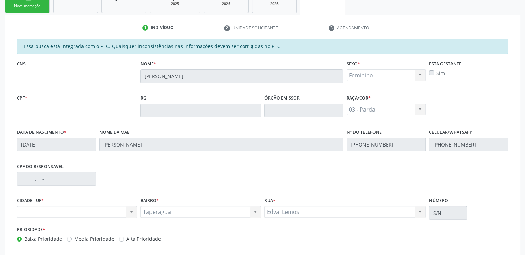
scroll to position [198, 0]
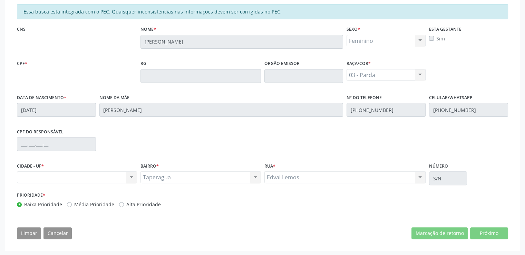
click at [258, 216] on div "Essa busca está integrada com o PEC. Quaisquer inconsistências nas informações …" at bounding box center [262, 124] width 501 height 240
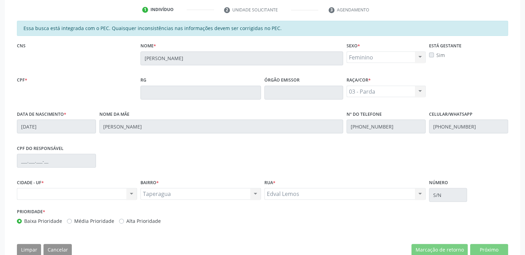
scroll to position [25, 0]
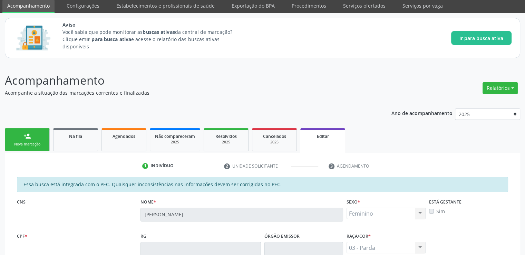
click at [242, 163] on li "2 Unidade solicitante" at bounding box center [271, 166] width 105 height 12
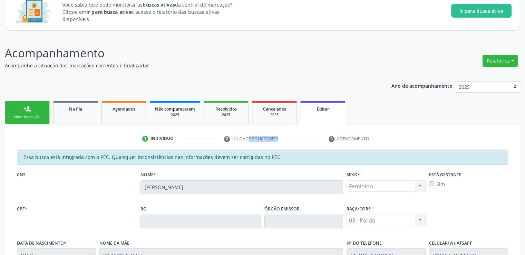
scroll to position [0, 0]
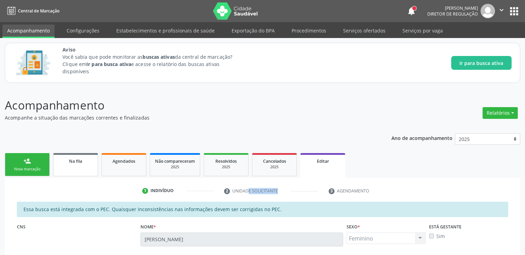
click at [70, 162] on span "Na fila" at bounding box center [75, 161] width 13 height 6
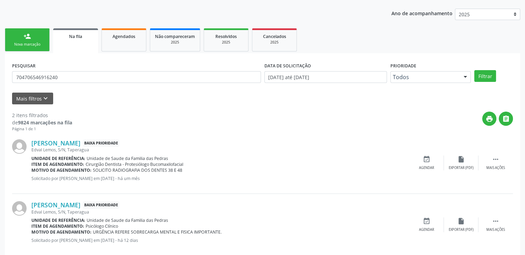
scroll to position [137, 0]
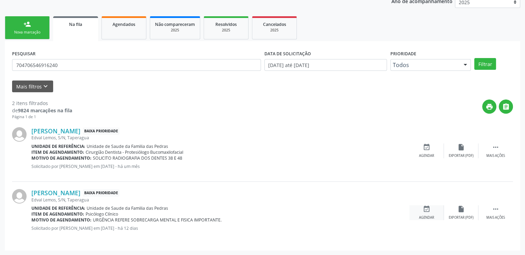
click at [429, 211] on icon "event_available" at bounding box center [427, 209] width 8 height 8
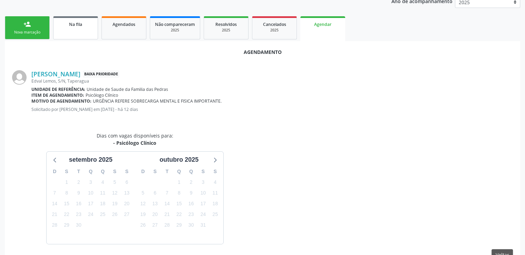
click at [70, 29] on link "Na fila" at bounding box center [75, 27] width 45 height 23
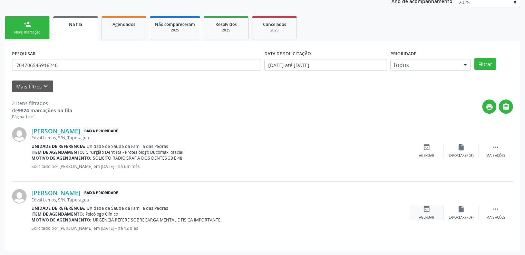
click at [429, 213] on div "event_available Agendar" at bounding box center [427, 212] width 35 height 15
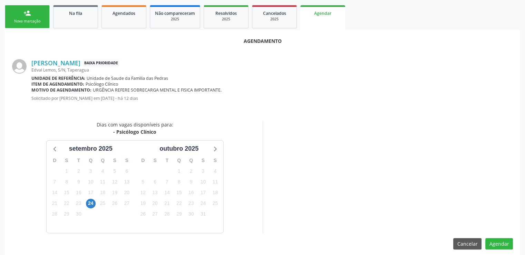
scroll to position [154, 0]
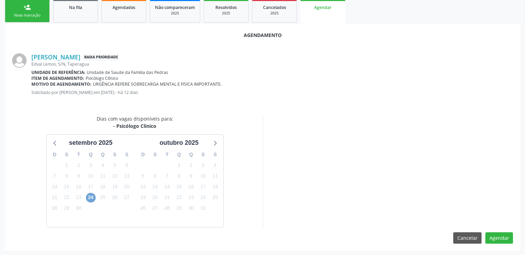
click at [91, 196] on span "24" at bounding box center [91, 198] width 10 height 10
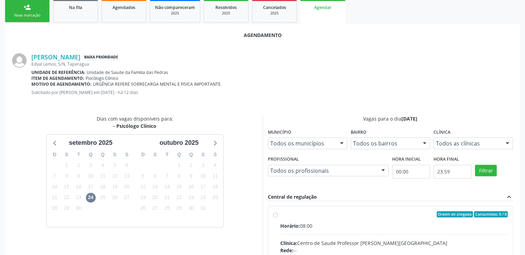
click at [276, 213] on input "Ordem de chegada Consumidos: 0 / 8 Horário: 08:00 Clínica: Centro de Saude Prof…" at bounding box center [275, 214] width 5 height 6
radio input "true"
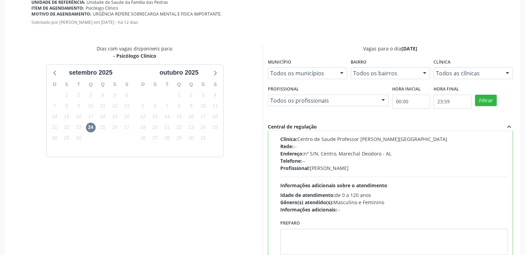
scroll to position [266, 0]
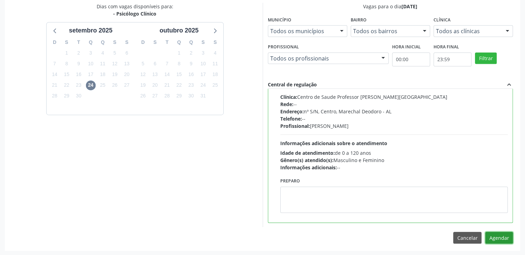
click at [511, 235] on button "Agendar" at bounding box center [500, 238] width 28 height 12
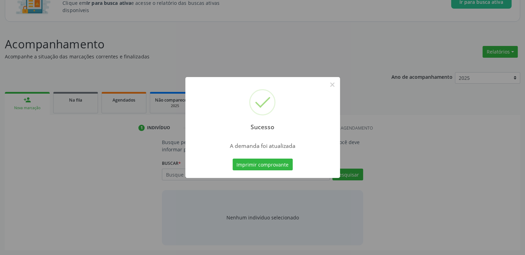
scroll to position [61, 0]
click at [333, 84] on button "×" at bounding box center [333, 85] width 12 height 12
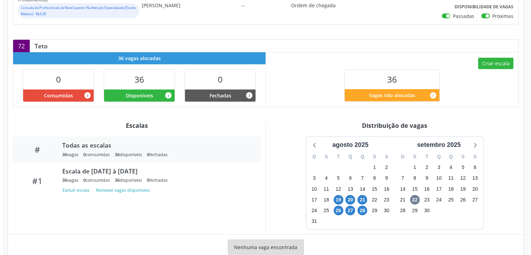
scroll to position [206, 0]
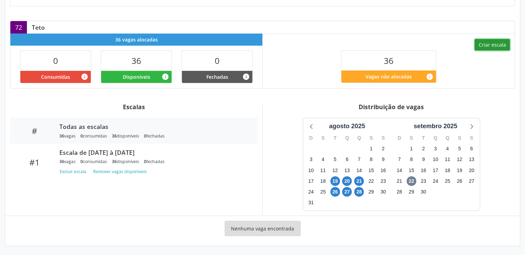
click at [488, 42] on button "Criar escala" at bounding box center [492, 45] width 35 height 12
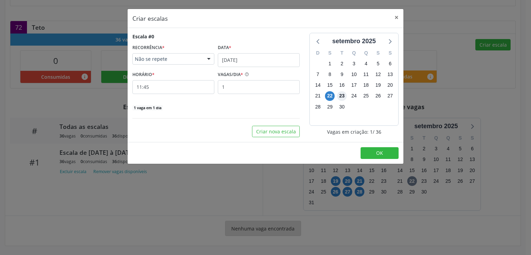
click at [343, 94] on span "23" at bounding box center [342, 96] width 10 height 10
click at [352, 96] on span "24" at bounding box center [354, 96] width 10 height 10
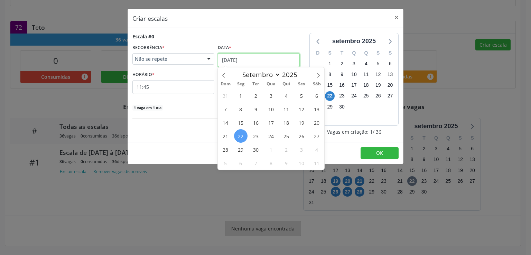
click at [246, 58] on input "22/09/2025" at bounding box center [259, 60] width 82 height 14
click at [272, 136] on span "24" at bounding box center [270, 135] width 13 height 13
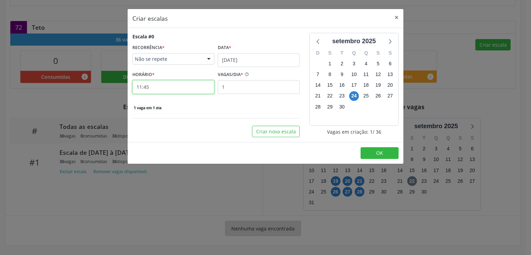
click at [159, 90] on input "11:45" at bounding box center [173, 87] width 82 height 14
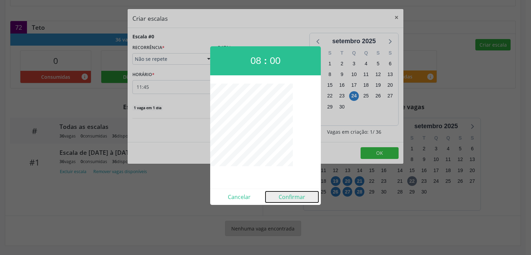
drag, startPoint x: 294, startPoint y: 199, endPoint x: 292, endPoint y: 196, distance: 4.0
click at [293, 199] on button "Confirmar" at bounding box center [291, 196] width 53 height 11
type input "08:00"
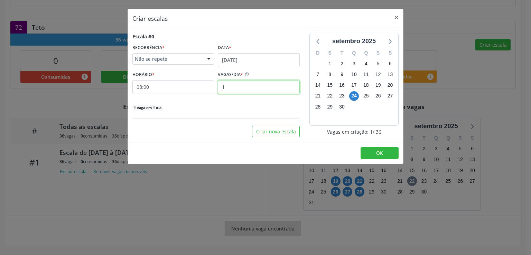
click at [239, 85] on input "1" at bounding box center [259, 87] width 82 height 14
type input "8"
click at [213, 104] on div "8 vagas em 1 dia" at bounding box center [215, 107] width 167 height 7
click at [291, 135] on button "Criar nova escala" at bounding box center [276, 132] width 48 height 12
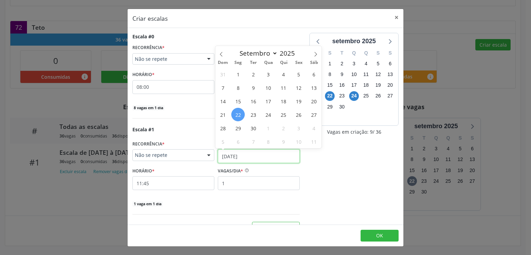
click at [230, 156] on input "22/09/2025" at bounding box center [259, 156] width 82 height 14
click at [286, 114] on span "25" at bounding box center [283, 114] width 13 height 13
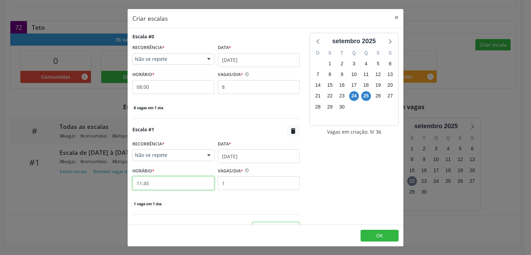
click at [178, 185] on input "11:45" at bounding box center [173, 183] width 82 height 14
click at [156, 186] on input "11:45" at bounding box center [173, 183] width 82 height 14
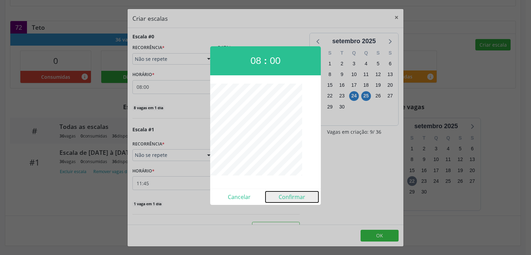
click at [293, 195] on button "Confirmar" at bounding box center [291, 196] width 53 height 11
type input "08:00"
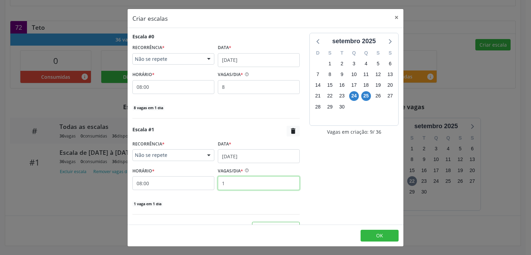
click at [229, 180] on input "1" at bounding box center [259, 183] width 82 height 14
type input "8"
click at [267, 202] on div "8 vagas em 1 dia" at bounding box center [215, 203] width 167 height 7
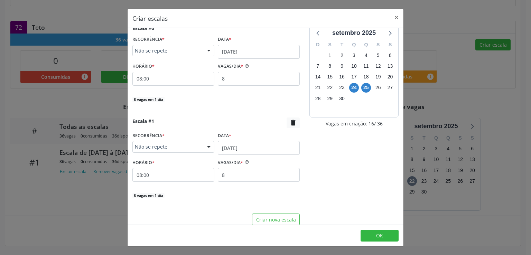
scroll to position [13, 0]
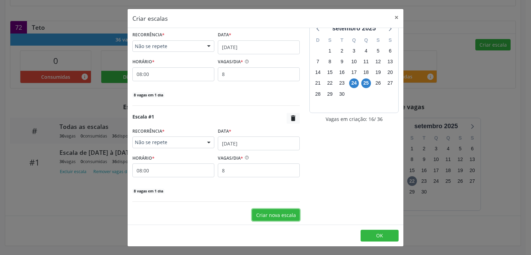
click at [275, 215] on button "Criar nova escala" at bounding box center [276, 215] width 48 height 12
select select "8"
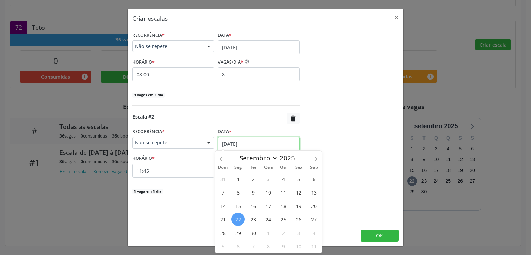
click at [230, 143] on input "22/09/2025" at bounding box center [259, 144] width 82 height 14
click at [252, 231] on span "30" at bounding box center [252, 232] width 13 height 13
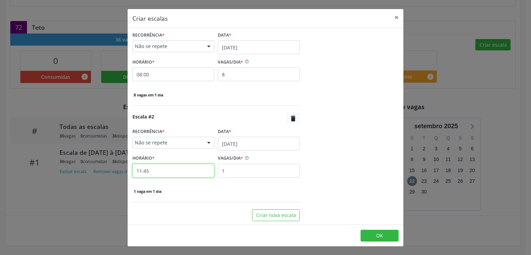
click at [154, 170] on input "11:45" at bounding box center [173, 171] width 82 height 14
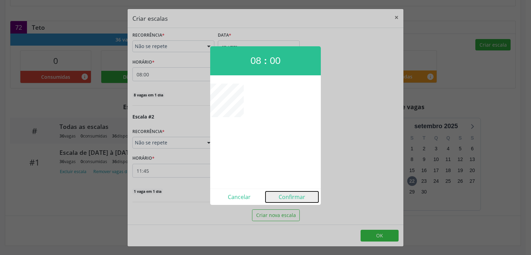
click at [287, 194] on button "Confirmar" at bounding box center [291, 196] width 53 height 11
type input "08:00"
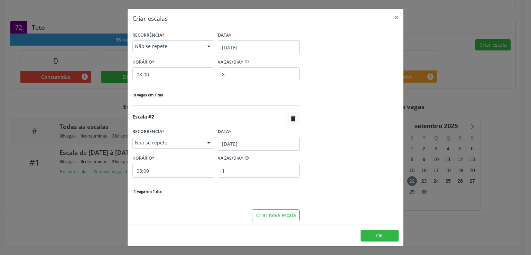
click at [287, 194] on div "Escala #2  RECORRÊNCIA * Não se repete Não se repete Diário/Semanal Mensal Nen…" at bounding box center [215, 157] width 167 height 89
click at [243, 168] on input "1" at bounding box center [259, 171] width 82 height 14
type input "8"
click at [297, 164] on div "Escala #0 RECORRÊNCIA * Não se repete Não se repete Diário/Semanal Mensal Nenhu…" at bounding box center [215, 72] width 177 height 297
click at [260, 215] on button "Criar nova escala" at bounding box center [276, 215] width 48 height 12
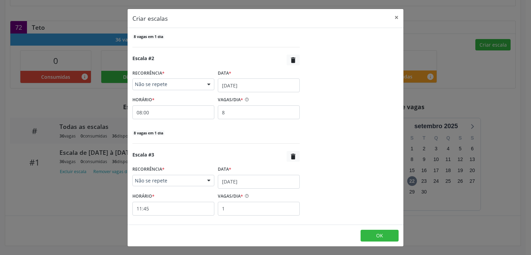
scroll to position [171, 0]
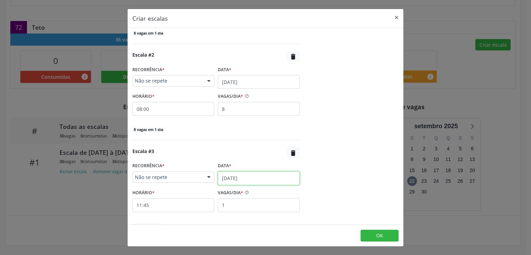
click at [225, 178] on input "22/09/2025" at bounding box center [259, 178] width 82 height 14
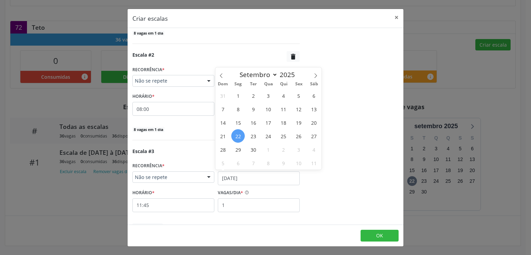
click at [311, 177] on div "setembro 2025 D S T Q Q S S 31 1 2 3 4 5 6 7 8 9 10 11 12 13 14 15 16 17 18 19 …" at bounding box center [353, 58] width 99 height 393
click at [241, 178] on input "22/09/2025" at bounding box center [259, 178] width 82 height 14
click at [269, 151] on span "1" at bounding box center [267, 149] width 13 height 13
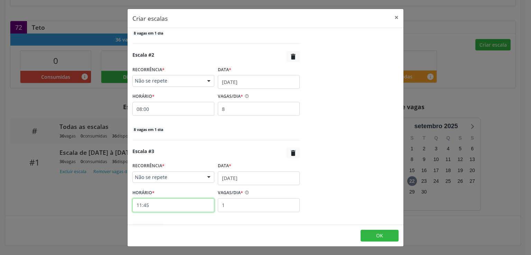
click at [189, 202] on input "11:45" at bounding box center [173, 205] width 82 height 14
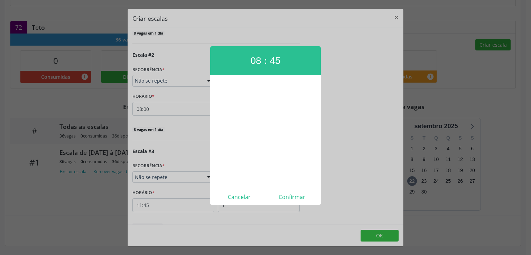
click at [221, 153] on div at bounding box center [265, 132] width 111 height 97
click at [293, 198] on button "Confirmar" at bounding box center [291, 196] width 53 height 11
type input "08:00"
click at [293, 198] on input "1" at bounding box center [259, 205] width 82 height 14
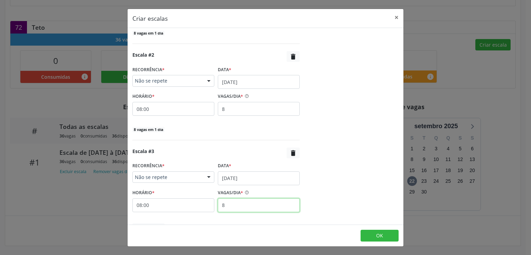
type input "8"
click at [299, 186] on div "Escala #0 RECORRÊNCIA * Não se repete Não se repete Diário/Semanal Mensal Nenhu…" at bounding box center [215, 58] width 177 height 393
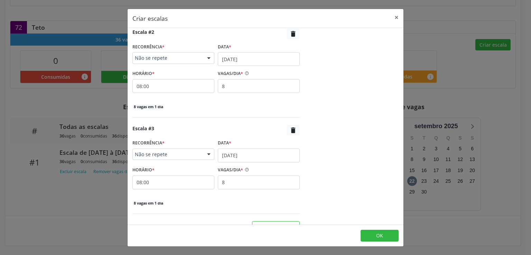
scroll to position [205, 0]
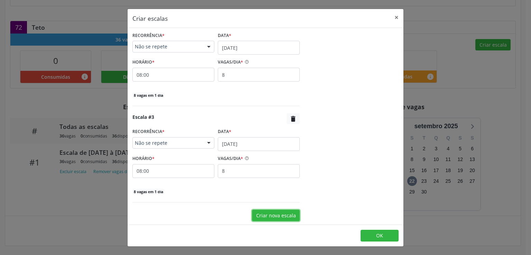
click at [258, 215] on button "Criar nova escala" at bounding box center [276, 216] width 48 height 12
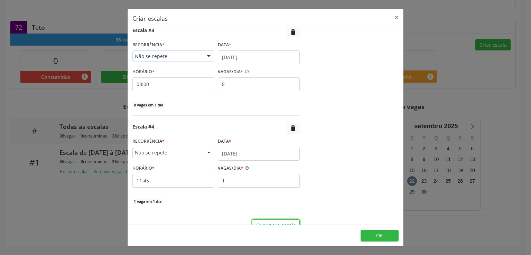
scroll to position [301, 0]
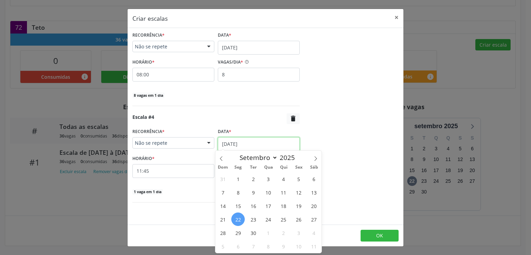
click at [221, 142] on input "22/09/2025" at bounding box center [259, 144] width 82 height 14
click at [285, 233] on span "2" at bounding box center [283, 232] width 13 height 13
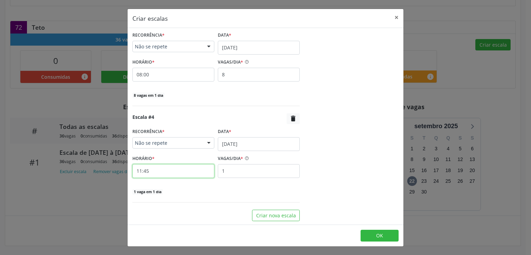
click at [183, 172] on input "11:45" at bounding box center [173, 171] width 82 height 14
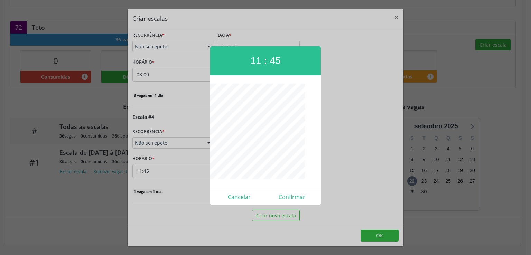
click at [219, 153] on div at bounding box center [265, 132] width 111 height 97
click at [291, 197] on button "Confirmar" at bounding box center [291, 196] width 53 height 11
type input "08:00"
click at [291, 197] on div "Escala #4  RECORRÊNCIA * Não se repete Não se repete Diário/Semanal Mensal Nen…" at bounding box center [215, 157] width 167 height 89
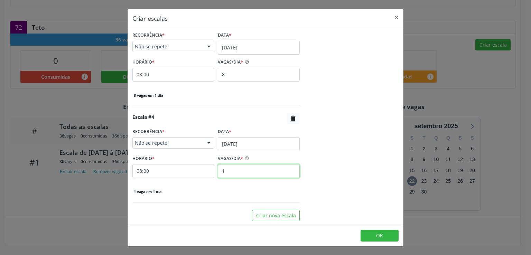
click at [231, 170] on input "1" at bounding box center [259, 171] width 82 height 14
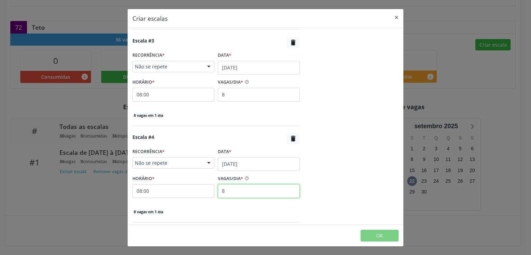
scroll to position [321, 0]
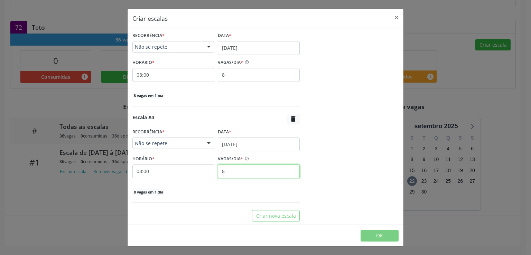
type input "8"
click at [274, 189] on div "8 vagas em 1 dia" at bounding box center [215, 191] width 167 height 7
click at [289, 115] on icon "" at bounding box center [293, 119] width 8 height 8
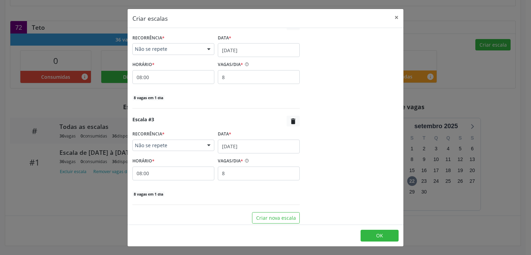
scroll to position [205, 0]
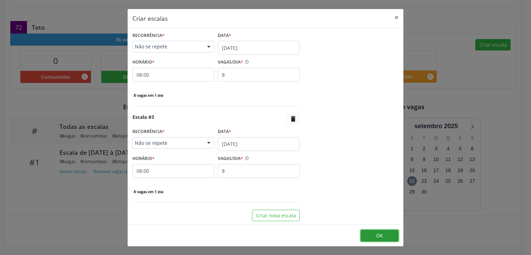
click at [383, 238] on button "OK" at bounding box center [379, 236] width 38 height 12
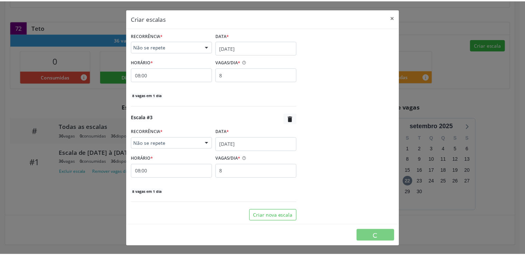
scroll to position [0, 0]
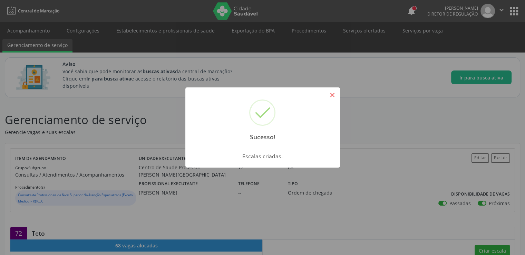
click at [332, 95] on button "×" at bounding box center [333, 95] width 12 height 12
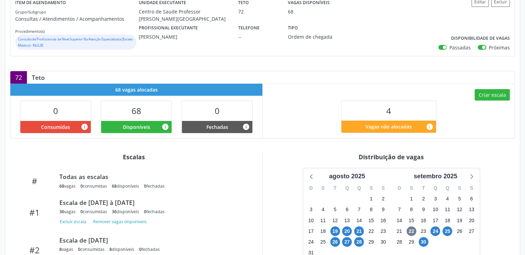
scroll to position [217, 0]
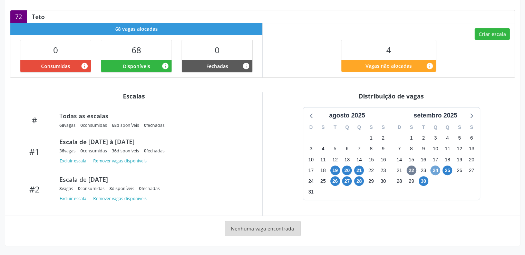
click at [436, 171] on span "24" at bounding box center [436, 170] width 10 height 10
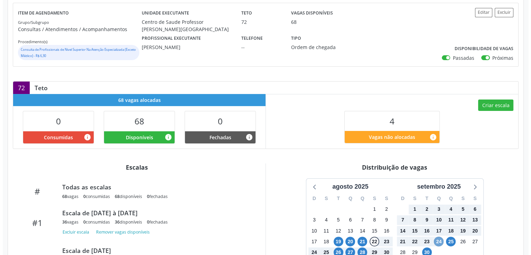
scroll to position [44, 0]
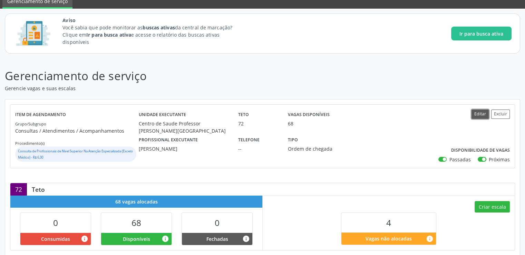
click at [479, 115] on button "Editar" at bounding box center [480, 113] width 17 height 9
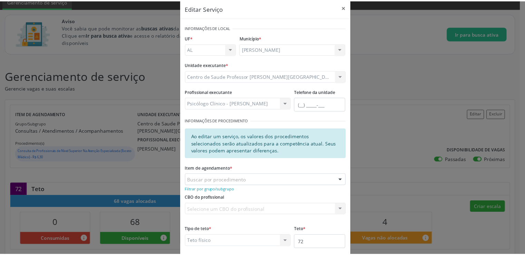
scroll to position [0, 0]
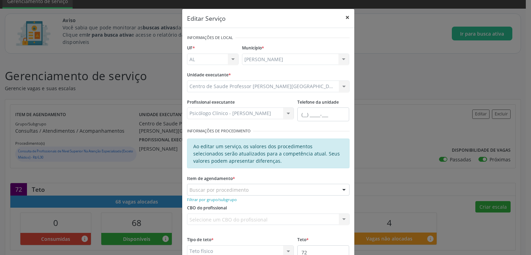
click at [343, 17] on button "×" at bounding box center [347, 17] width 14 height 17
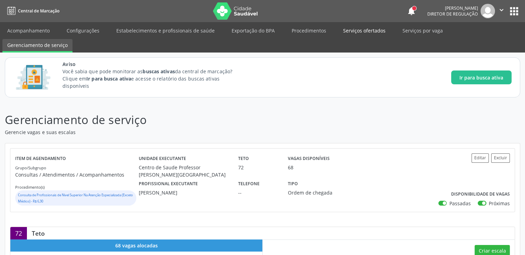
click at [368, 31] on link "Serviços ofertados" at bounding box center [365, 31] width 52 height 12
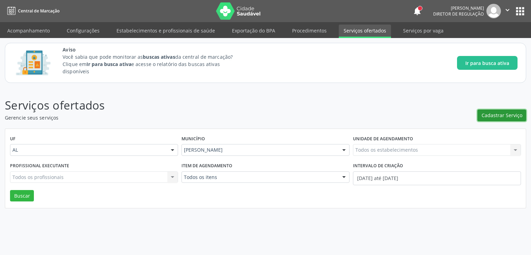
click at [506, 115] on span "Cadastrar Serviço" at bounding box center [501, 115] width 41 height 7
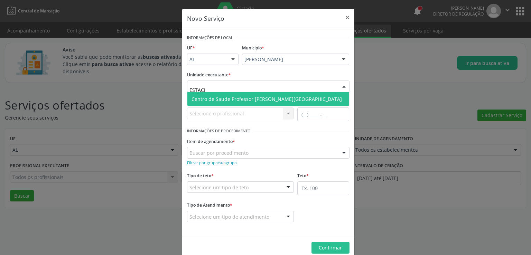
type input "ESTACIO"
click at [224, 94] on span "Centro de Saude Professor [PERSON_NAME][GEOGRAPHIC_DATA]" at bounding box center [268, 99] width 162 height 14
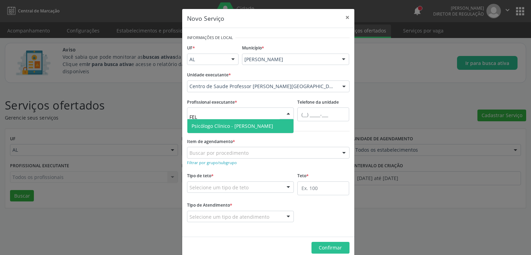
type input "FELI"
click at [221, 123] on span "Psicólogo Clínico - [PERSON_NAME]" at bounding box center [232, 126] width 82 height 7
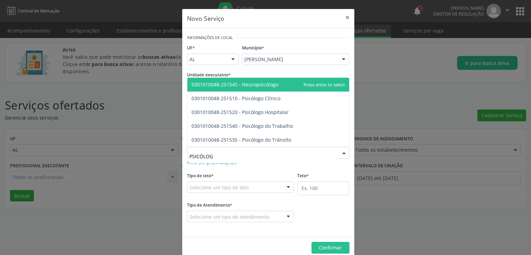
type input "PSICÓLOGO"
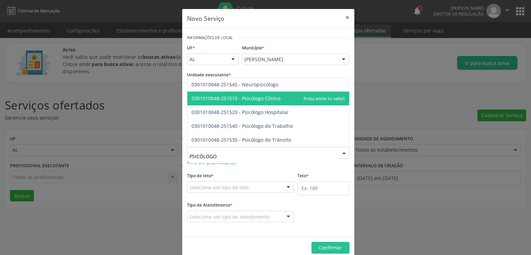
click at [266, 97] on span "0301010048-251510 - Psicólogo Clínico" at bounding box center [235, 98] width 89 height 7
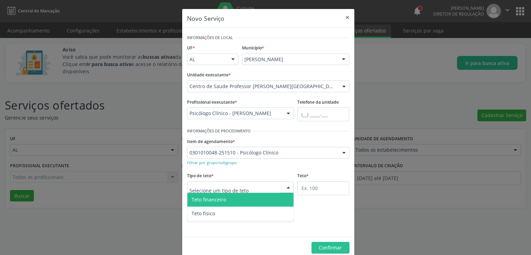
click at [237, 191] on div at bounding box center [240, 187] width 107 height 12
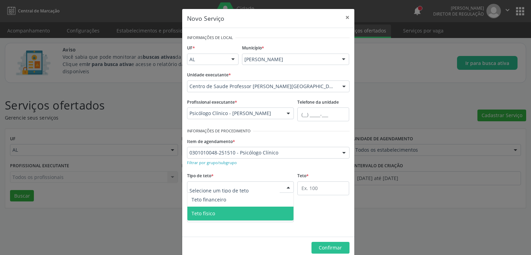
click at [215, 213] on span "Teto físico" at bounding box center [240, 214] width 106 height 14
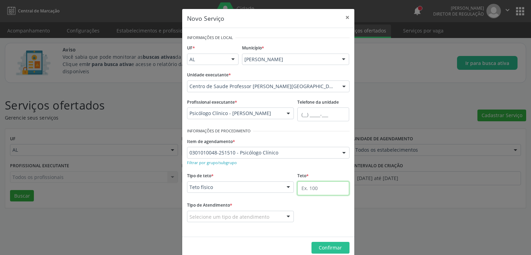
click at [323, 189] on input "text" at bounding box center [323, 188] width 52 height 14
type input "80"
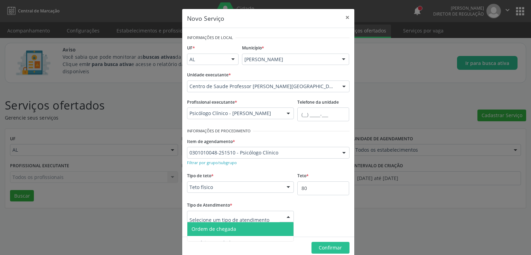
click at [238, 230] on span "Ordem de chegada" at bounding box center [240, 229] width 106 height 14
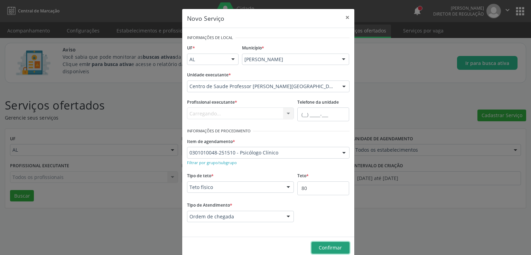
click at [322, 244] on span "Confirmar" at bounding box center [329, 247] width 23 height 7
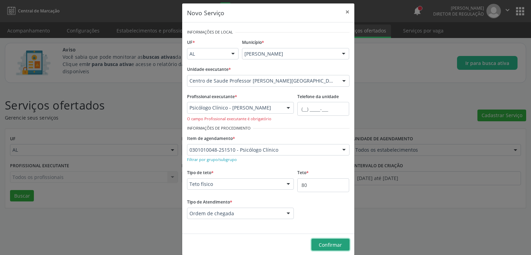
scroll to position [14, 0]
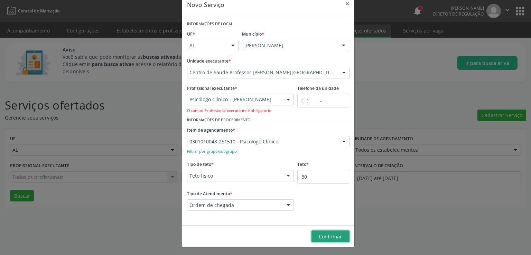
click at [326, 235] on span "Confirmar" at bounding box center [329, 236] width 23 height 7
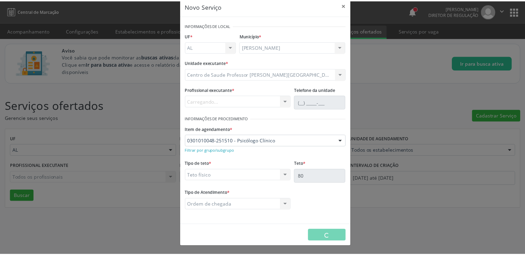
scroll to position [11, 0]
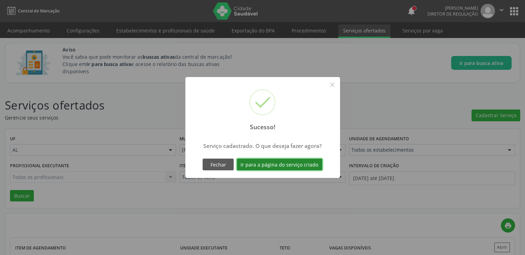
click at [276, 165] on button "Ir para a página do serviço criado" at bounding box center [280, 165] width 86 height 12
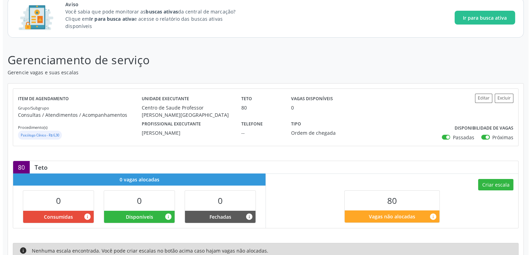
scroll to position [109, 0]
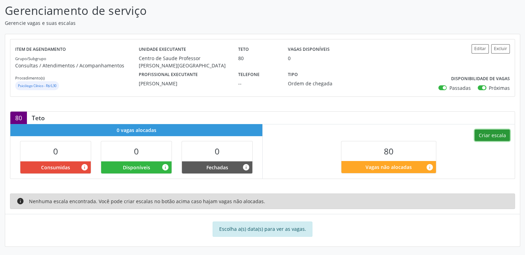
click at [496, 133] on button "Criar escala" at bounding box center [492, 136] width 35 height 12
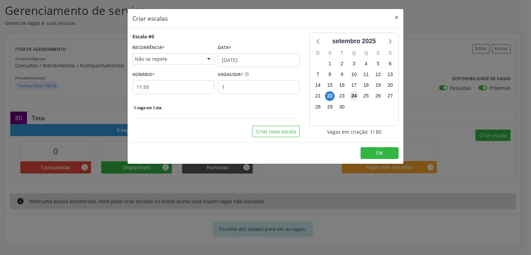
click at [354, 95] on span "24" at bounding box center [354, 96] width 10 height 10
click at [228, 60] on input "22/09/2025" at bounding box center [259, 60] width 82 height 14
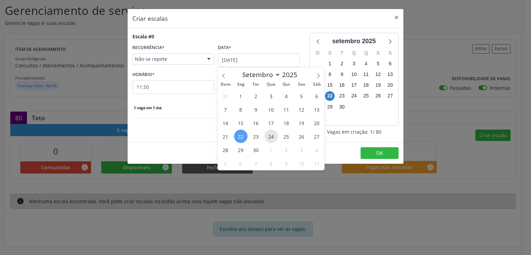
click at [270, 136] on span "24" at bounding box center [270, 136] width 13 height 13
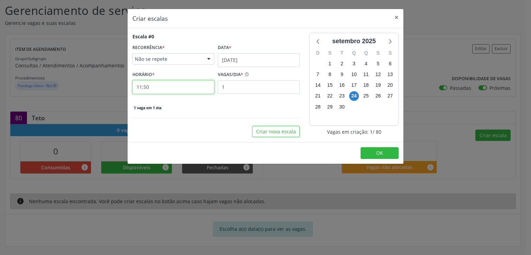
click at [163, 87] on input "11:50" at bounding box center [173, 87] width 82 height 14
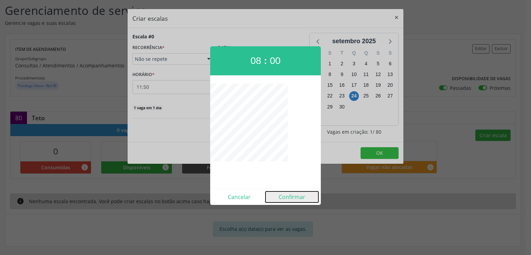
click at [293, 194] on button "Confirmar" at bounding box center [291, 196] width 53 height 11
type input "08:00"
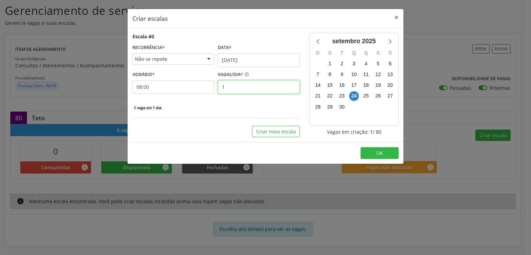
click at [237, 85] on input "1" at bounding box center [259, 87] width 82 height 14
type input "8"
click at [326, 147] on footer "OK" at bounding box center [265, 153] width 276 height 22
click at [384, 152] on button "OK" at bounding box center [379, 153] width 38 height 12
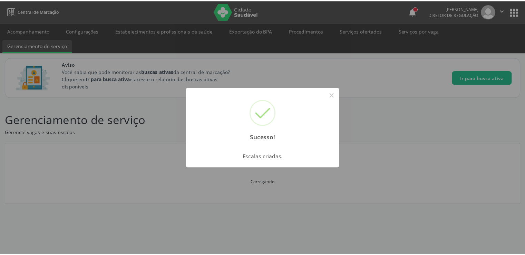
scroll to position [0, 0]
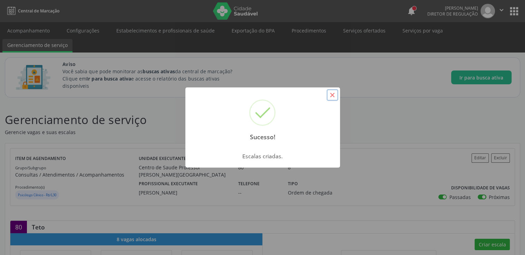
click at [337, 93] on button "×" at bounding box center [333, 95] width 12 height 12
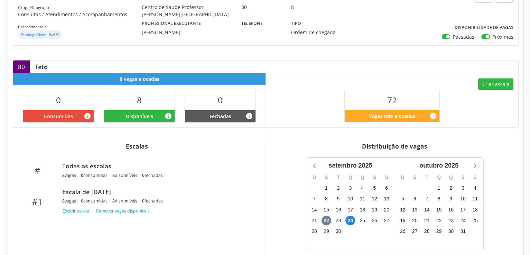
scroll to position [199, 0]
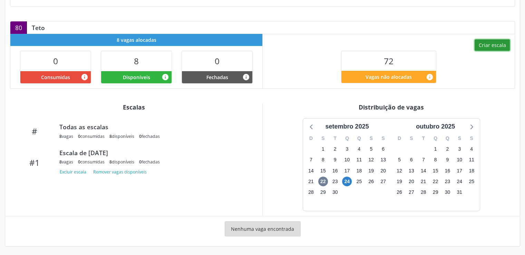
click at [493, 49] on button "Criar escala" at bounding box center [492, 45] width 35 height 12
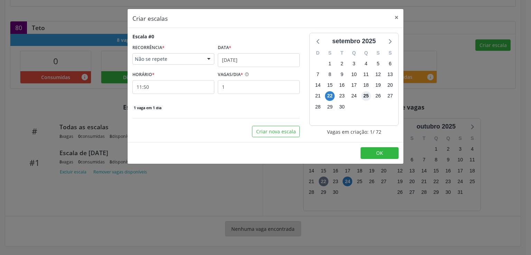
click at [368, 96] on span "25" at bounding box center [366, 96] width 10 height 10
click at [239, 59] on input "22/09/2025" at bounding box center [259, 60] width 82 height 14
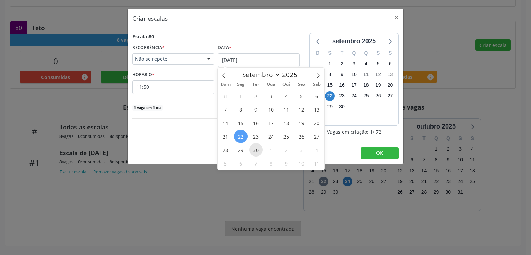
click at [257, 150] on span "30" at bounding box center [255, 149] width 13 height 13
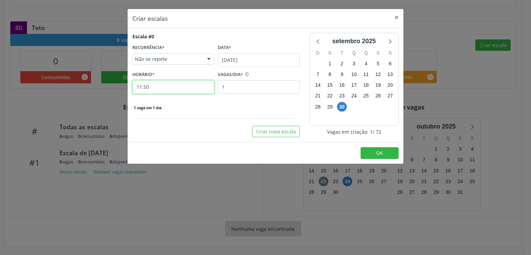
click at [164, 86] on input "11:50" at bounding box center [173, 87] width 82 height 14
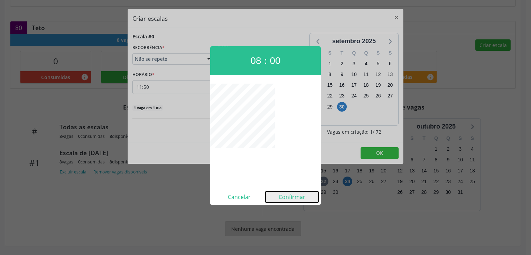
click at [293, 199] on button "Confirmar" at bounding box center [291, 196] width 53 height 11
type input "08:00"
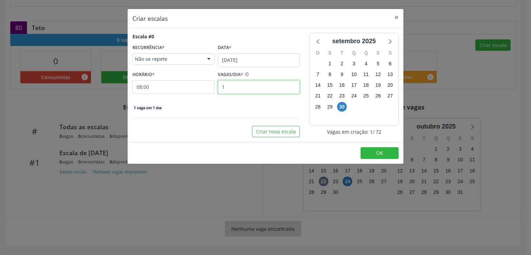
click at [242, 86] on input "1" at bounding box center [259, 87] width 82 height 14
type input "8"
click at [210, 108] on div "8 vagas em 1 dia" at bounding box center [215, 107] width 167 height 7
click at [273, 130] on button "Criar nova escala" at bounding box center [276, 132] width 48 height 12
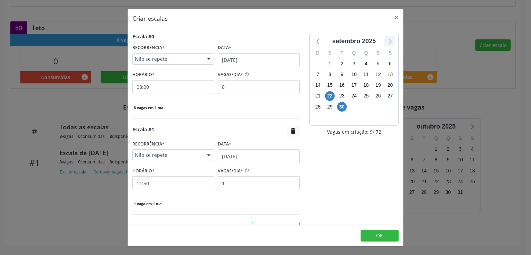
click at [385, 40] on icon at bounding box center [389, 41] width 9 height 9
click at [349, 61] on span "1" at bounding box center [354, 64] width 10 height 10
click at [223, 152] on input "22/09/2025" at bounding box center [259, 156] width 82 height 14
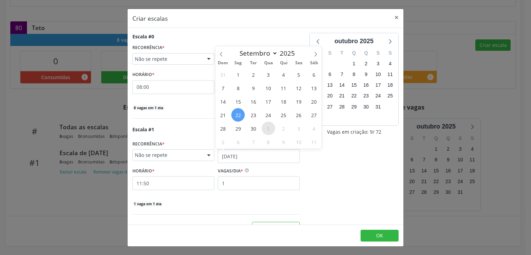
click at [269, 127] on span "1" at bounding box center [267, 128] width 13 height 13
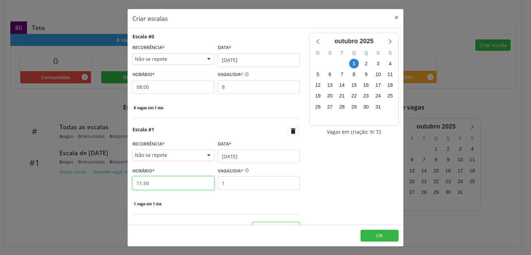
click at [173, 180] on input "11:50" at bounding box center [173, 183] width 82 height 14
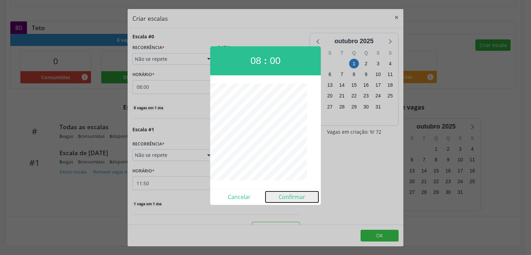
click at [286, 197] on button "Confirmar" at bounding box center [291, 196] width 53 height 11
type input "08:00"
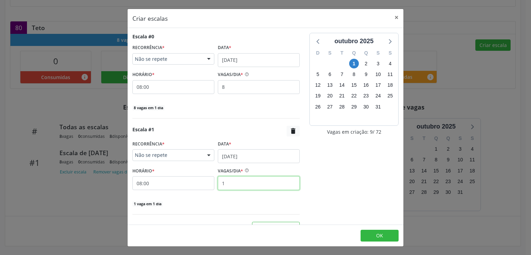
click at [228, 184] on input "1" at bounding box center [259, 183] width 82 height 14
type input "8"
click at [259, 206] on div "8 vagas em 1 dia" at bounding box center [215, 203] width 167 height 7
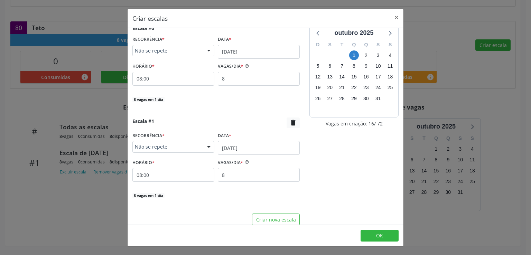
scroll to position [13, 0]
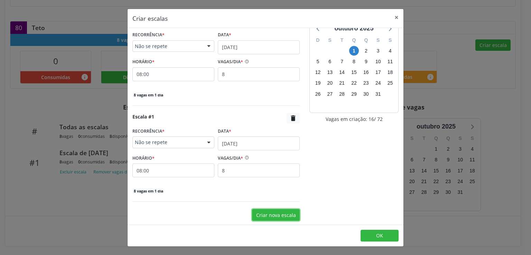
click at [268, 211] on button "Criar nova escala" at bounding box center [276, 215] width 48 height 12
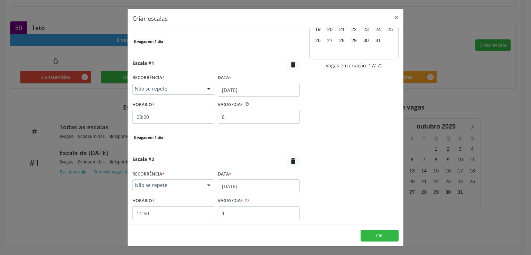
scroll to position [109, 0]
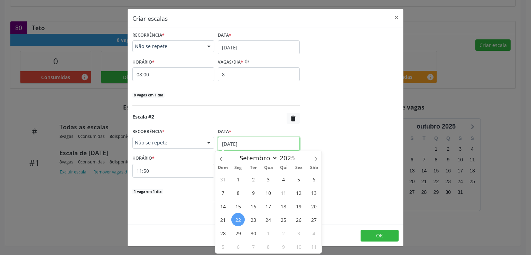
click at [228, 142] on input "22/09/2025" at bounding box center [259, 144] width 82 height 14
click at [280, 231] on span "2" at bounding box center [283, 232] width 13 height 13
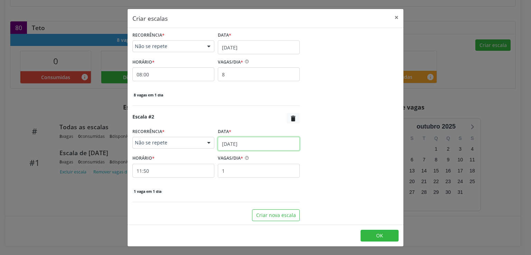
click at [252, 142] on input "02/10/2025" at bounding box center [259, 144] width 82 height 14
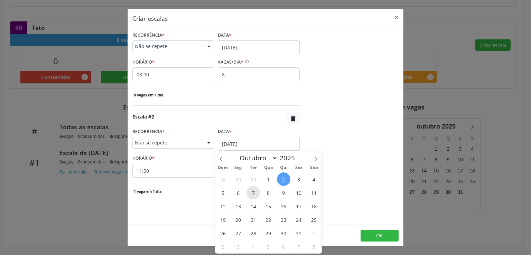
click at [253, 194] on span "7" at bounding box center [252, 192] width 13 height 13
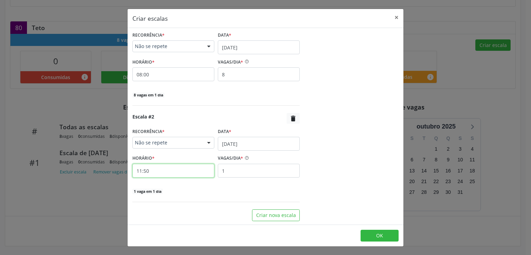
click at [164, 175] on input "11:50" at bounding box center [173, 171] width 82 height 14
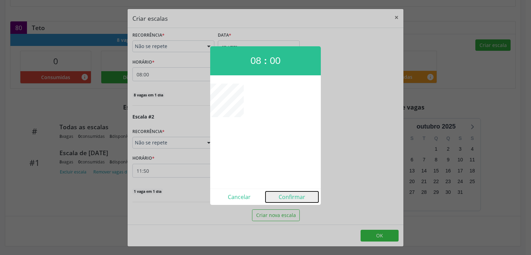
click at [290, 199] on button "Confirmar" at bounding box center [291, 196] width 53 height 11
type input "08:00"
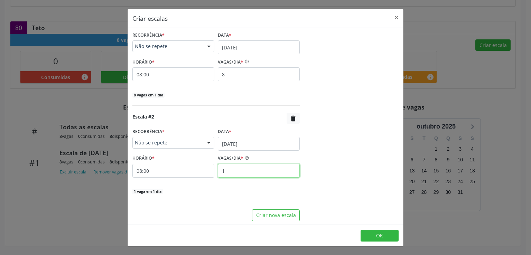
click at [238, 166] on input "1" at bounding box center [259, 171] width 82 height 14
type input "8"
click at [304, 154] on div "outubro 2025 D S T Q Q S S 28 29 30 1 2 3 4 5 6 7 8 9 10 11 12 13 14 15 16 17 1…" at bounding box center [353, 72] width 99 height 297
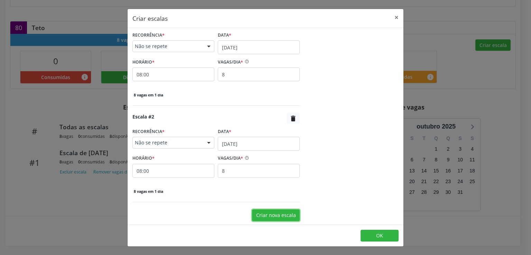
click at [271, 217] on button "Criar nova escala" at bounding box center [276, 215] width 48 height 12
select select "8"
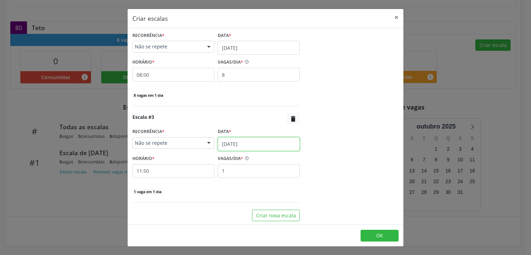
click at [228, 140] on input "22/09/2025" at bounding box center [259, 144] width 82 height 14
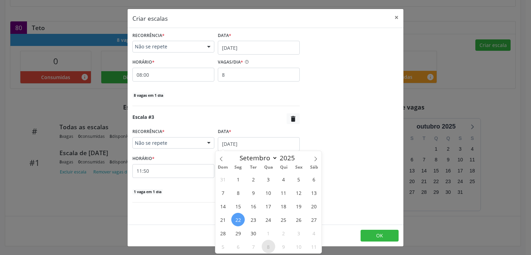
click at [269, 246] on span "8" at bounding box center [267, 246] width 13 height 13
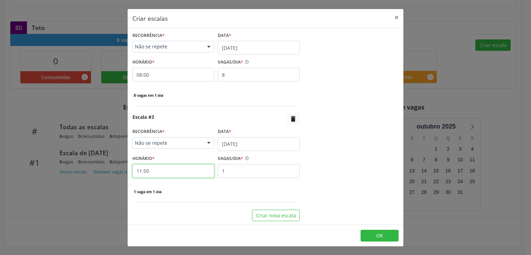
click at [178, 169] on input "11:50" at bounding box center [173, 171] width 82 height 14
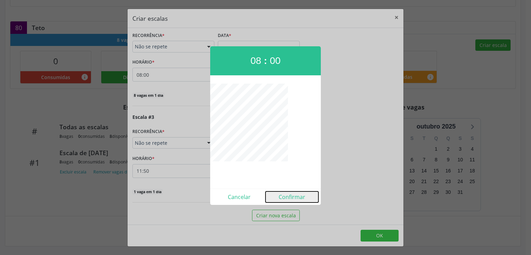
click at [302, 199] on button "Confirmar" at bounding box center [291, 196] width 53 height 11
type input "08:00"
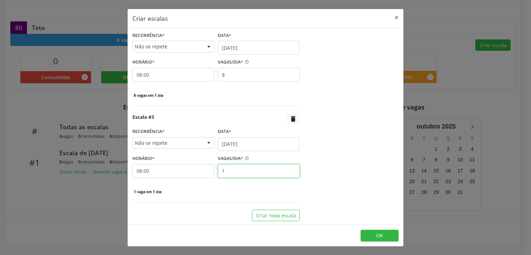
click at [230, 170] on input "1" at bounding box center [259, 171] width 82 height 14
type input "8"
click at [306, 152] on div "outubro 2025 D S T Q Q S S 28 29 30 1 2 3 4 5 6 7 8 9 10 11 12 13 14 15 16 17 1…" at bounding box center [353, 24] width 99 height 393
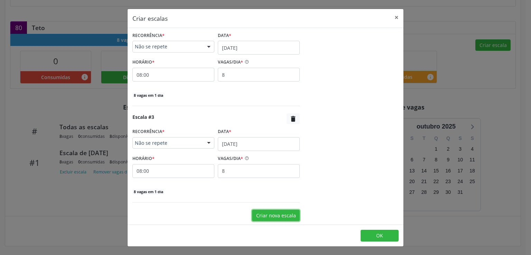
click at [275, 211] on button "Criar nova escala" at bounding box center [276, 216] width 48 height 12
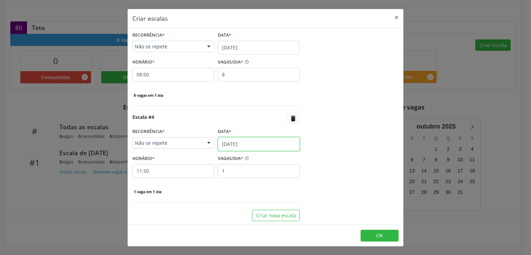
click at [252, 139] on input "22/09/2025" at bounding box center [259, 144] width 82 height 14
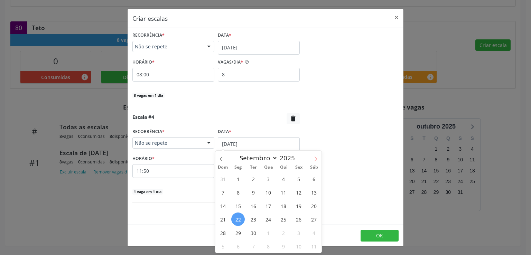
click at [312, 159] on span at bounding box center [315, 157] width 12 height 12
select select "9"
click at [254, 206] on span "14" at bounding box center [252, 205] width 13 height 13
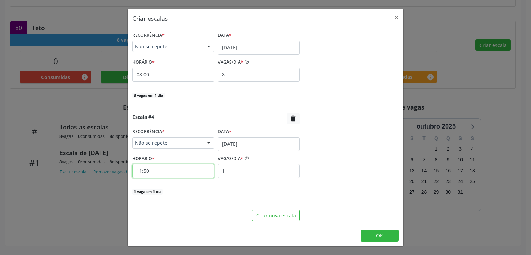
click at [170, 172] on input "11:50" at bounding box center [173, 171] width 82 height 14
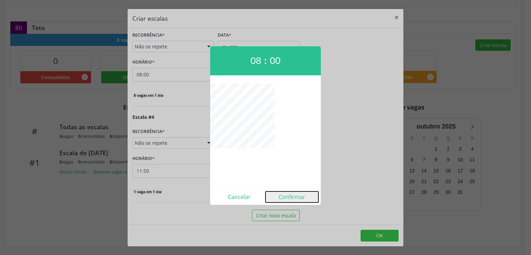
click at [288, 197] on button "Confirmar" at bounding box center [291, 196] width 53 height 11
type input "08:00"
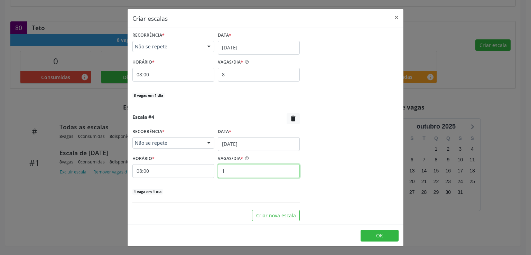
click at [238, 172] on input "1" at bounding box center [259, 171] width 82 height 14
type input "8"
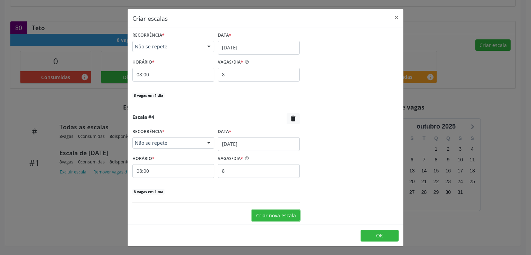
click at [268, 215] on button "Criar nova escala" at bounding box center [276, 216] width 48 height 12
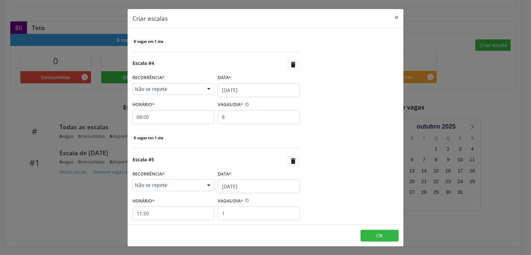
scroll to position [397, 0]
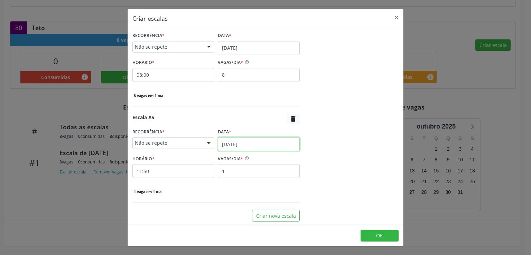
click at [227, 140] on input "22/09/2025" at bounding box center [259, 144] width 82 height 14
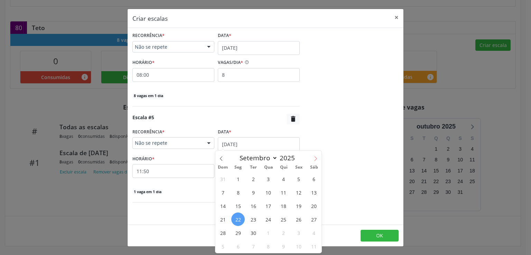
click at [314, 159] on icon at bounding box center [315, 158] width 5 height 5
select select "9"
click at [268, 206] on span "15" at bounding box center [267, 205] width 13 height 13
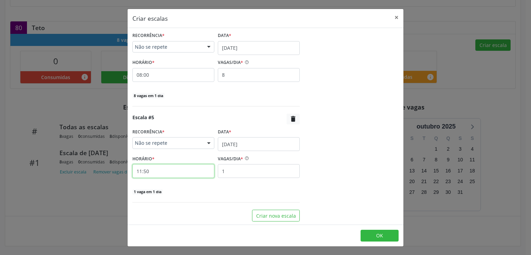
click at [196, 173] on input "11:50" at bounding box center [173, 171] width 82 height 14
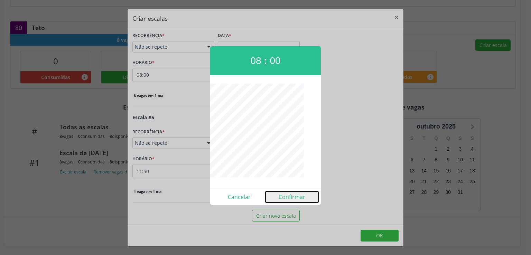
click at [293, 195] on button "Confirmar" at bounding box center [291, 196] width 53 height 11
type input "08:00"
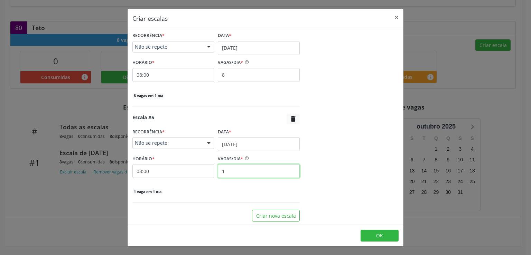
click at [237, 168] on input "1" at bounding box center [259, 171] width 82 height 14
type input "8"
click at [388, 238] on button "OK" at bounding box center [379, 236] width 38 height 12
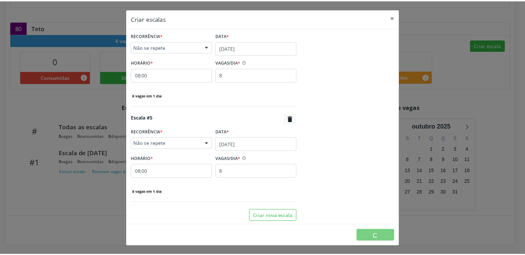
scroll to position [0, 0]
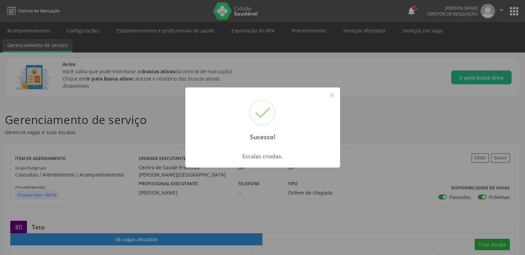
click at [42, 29] on div "Sucesso! × Escalas criadas. OK Cancel" at bounding box center [262, 127] width 525 height 255
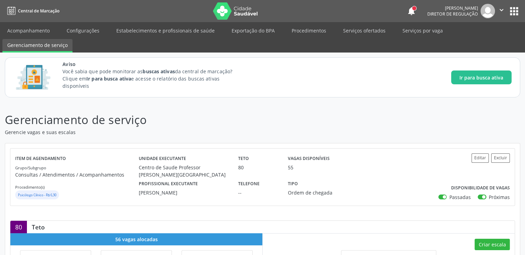
click at [42, 29] on link "Acompanhamento" at bounding box center [28, 31] width 52 height 12
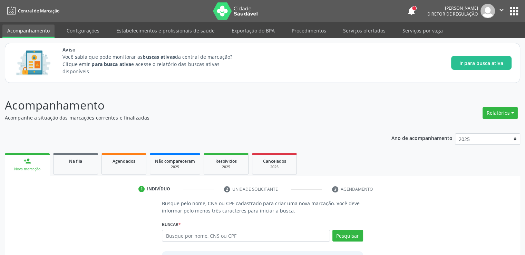
click at [70, 150] on div "Ano de acompanhamento 2025 person_add Nova marcação Na fila Agendados Não compa…" at bounding box center [263, 219] width 516 height 183
click at [70, 171] on link "Na fila" at bounding box center [75, 163] width 45 height 21
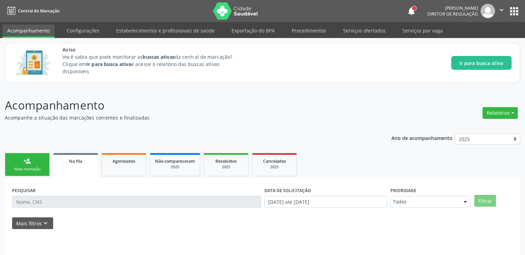
click at [71, 163] on span "Na fila" at bounding box center [75, 161] width 13 height 6
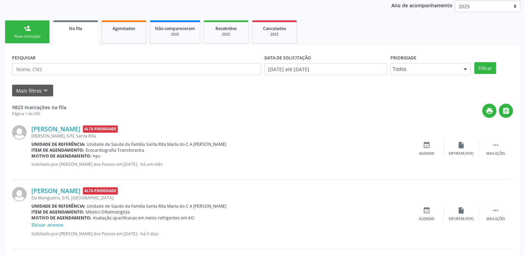
scroll to position [64, 0]
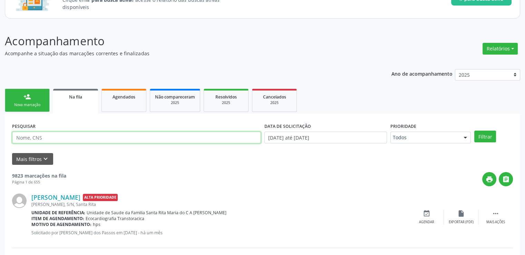
click at [49, 139] on input "text" at bounding box center [136, 138] width 249 height 12
type input "700006292633106"
click at [475, 131] on button "Filtrar" at bounding box center [486, 137] width 22 height 12
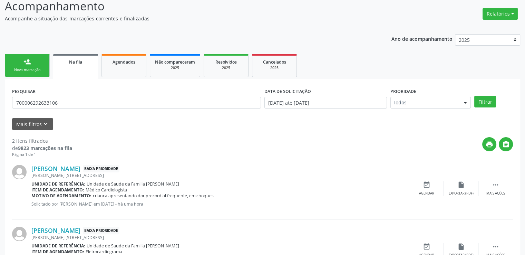
scroll to position [137, 0]
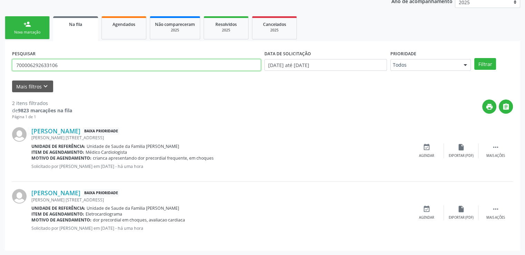
click at [72, 64] on input "700006292633106" at bounding box center [136, 65] width 249 height 12
click at [72, 63] on input "700006292633106" at bounding box center [136, 65] width 249 height 12
click at [427, 209] on icon "event_available" at bounding box center [427, 209] width 8 height 8
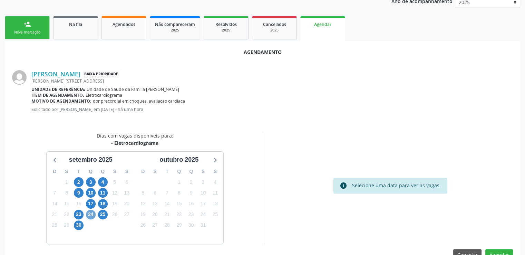
click at [90, 215] on span "24" at bounding box center [91, 215] width 10 height 10
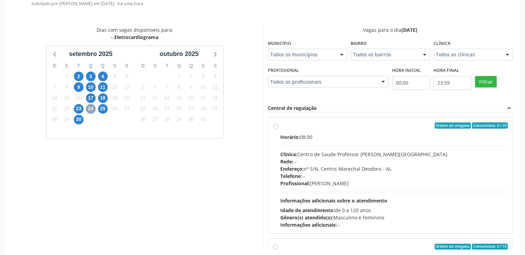
scroll to position [266, 0]
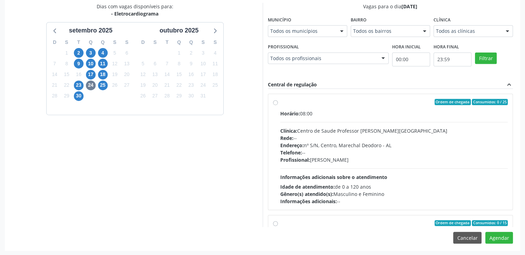
click at [280, 103] on label "Ordem de chegada Consumidos: 0 / 25 Horário: 08:00 Clínica: Centro de Saude Pro…" at bounding box center [394, 152] width 228 height 106
click at [274, 103] on input "Ordem de chegada Consumidos: 0 / 25 Horário: 08:00 Clínica: Centro de Saude Pro…" at bounding box center [275, 102] width 5 height 6
radio input "true"
click at [498, 238] on button "Agendar" at bounding box center [500, 238] width 28 height 12
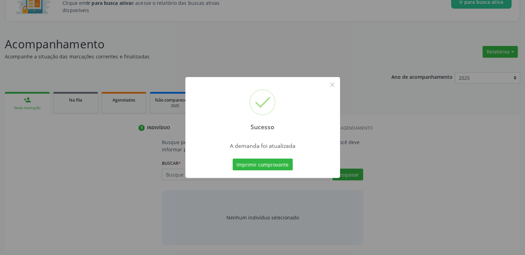
scroll to position [61, 0]
click at [333, 83] on button "×" at bounding box center [333, 85] width 12 height 12
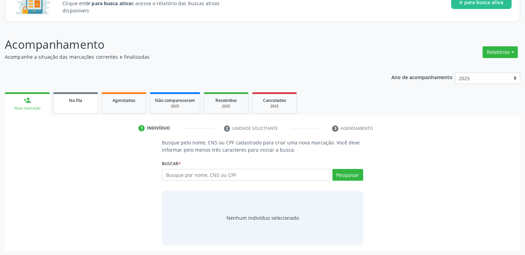
click at [80, 99] on span "Na fila" at bounding box center [75, 100] width 13 height 6
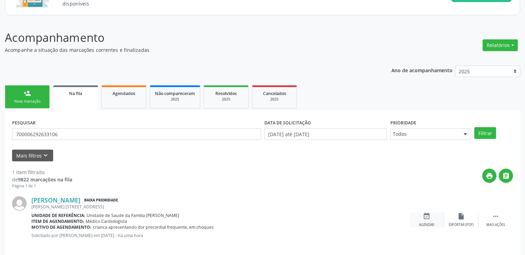
scroll to position [75, 0]
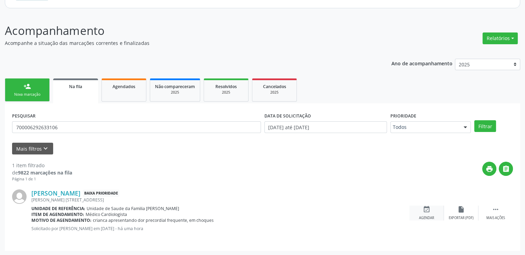
click at [424, 212] on div "event_available Agendar" at bounding box center [427, 213] width 35 height 15
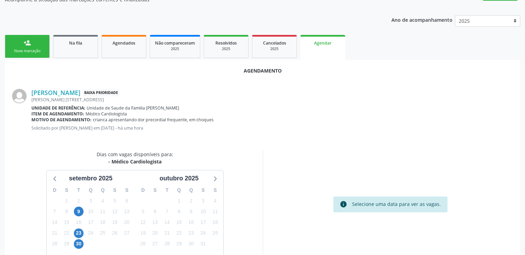
scroll to position [154, 0]
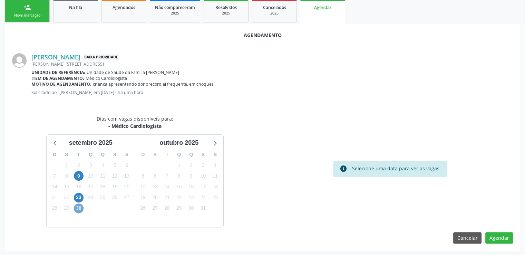
click at [77, 208] on span "30" at bounding box center [79, 208] width 10 height 10
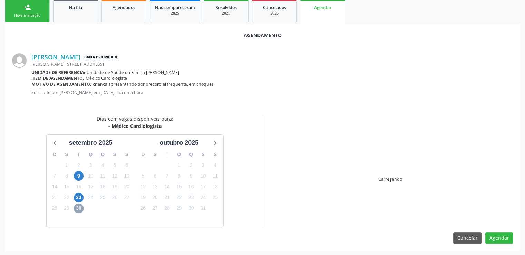
click at [77, 208] on span "30" at bounding box center [79, 208] width 10 height 10
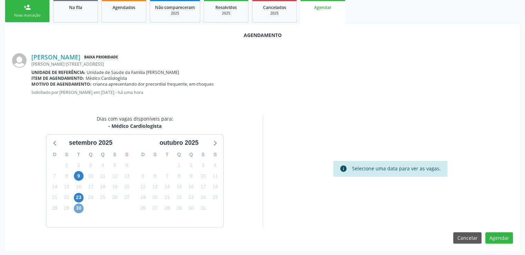
click at [78, 206] on span "30" at bounding box center [79, 208] width 10 height 10
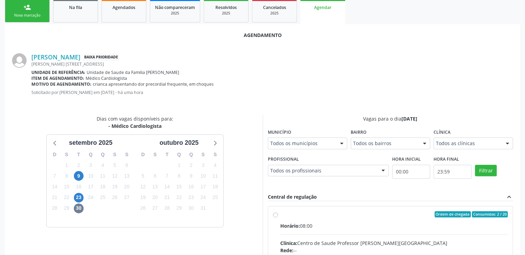
drag, startPoint x: 275, startPoint y: 215, endPoint x: 282, endPoint y: 219, distance: 8.5
click at [275, 215] on input "Ordem de chegada Consumidos: 2 / 20 Horário: 08:00 Clínica: Centro de Saude Pro…" at bounding box center [275, 214] width 5 height 6
radio input "true"
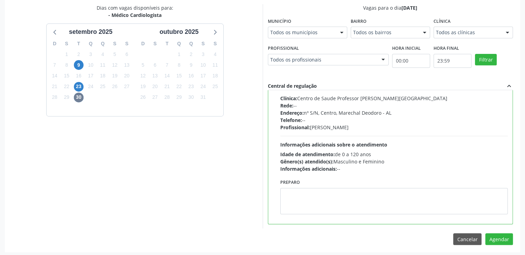
scroll to position [266, 0]
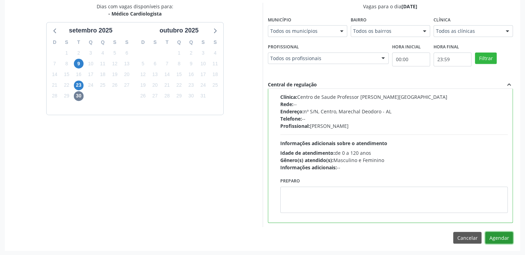
click at [495, 239] on button "Agendar" at bounding box center [500, 238] width 28 height 12
click at [495, 239] on div at bounding box center [500, 238] width 28 height 12
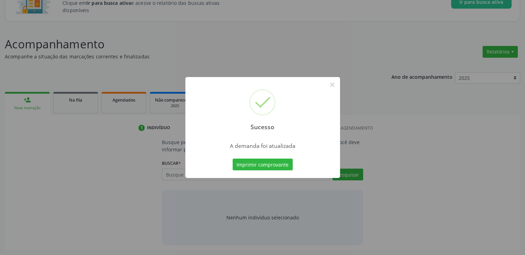
scroll to position [61, 0]
